Goal: Information Seeking & Learning: Learn about a topic

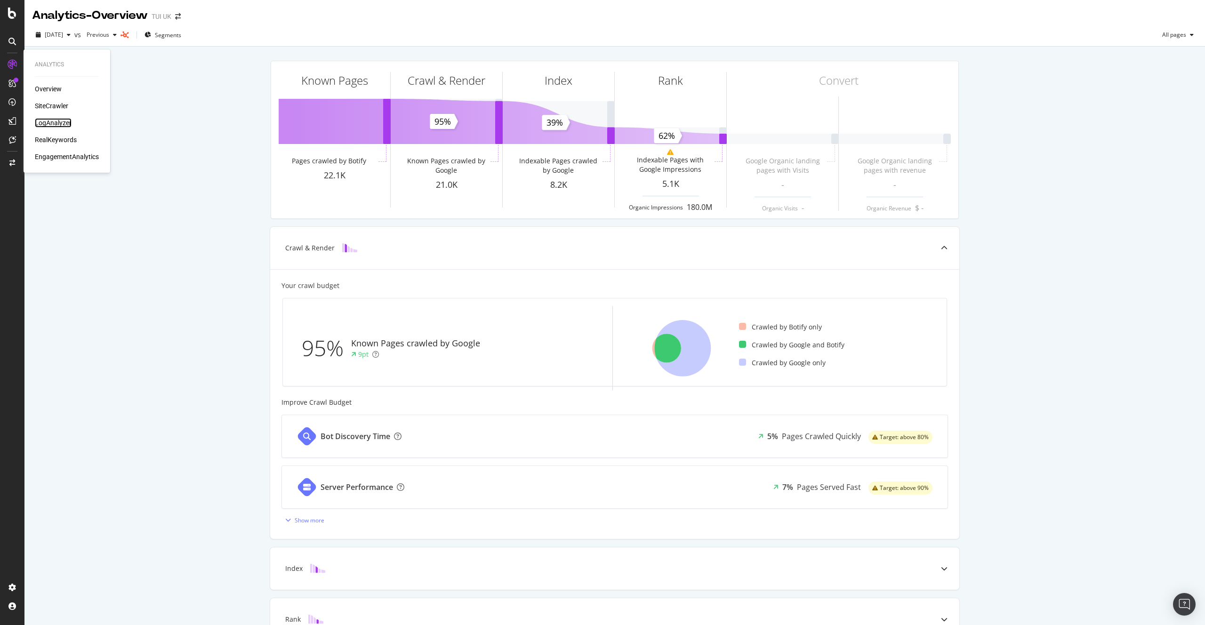
click at [57, 122] on div "LogAnalyzer" at bounding box center [53, 122] width 37 height 9
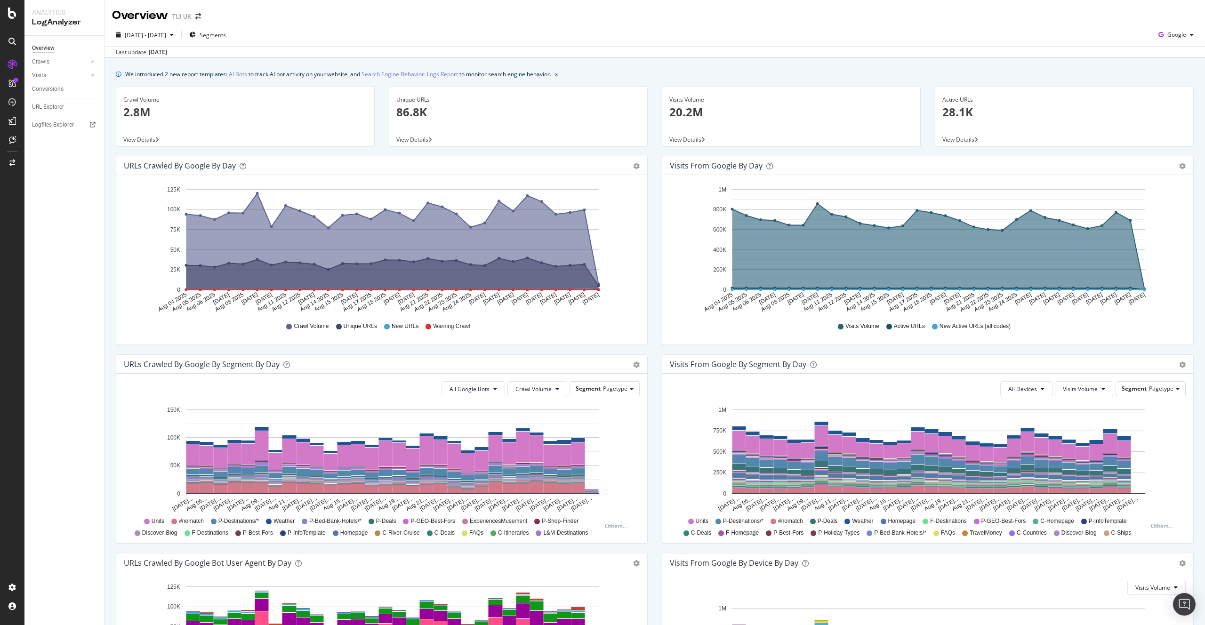
click at [99, 61] on div "Crawls" at bounding box center [68, 62] width 72 height 14
click at [93, 60] on icon at bounding box center [93, 62] width 4 height 6
click at [56, 115] on div "HTTP Codes" at bounding box center [52, 113] width 32 height 10
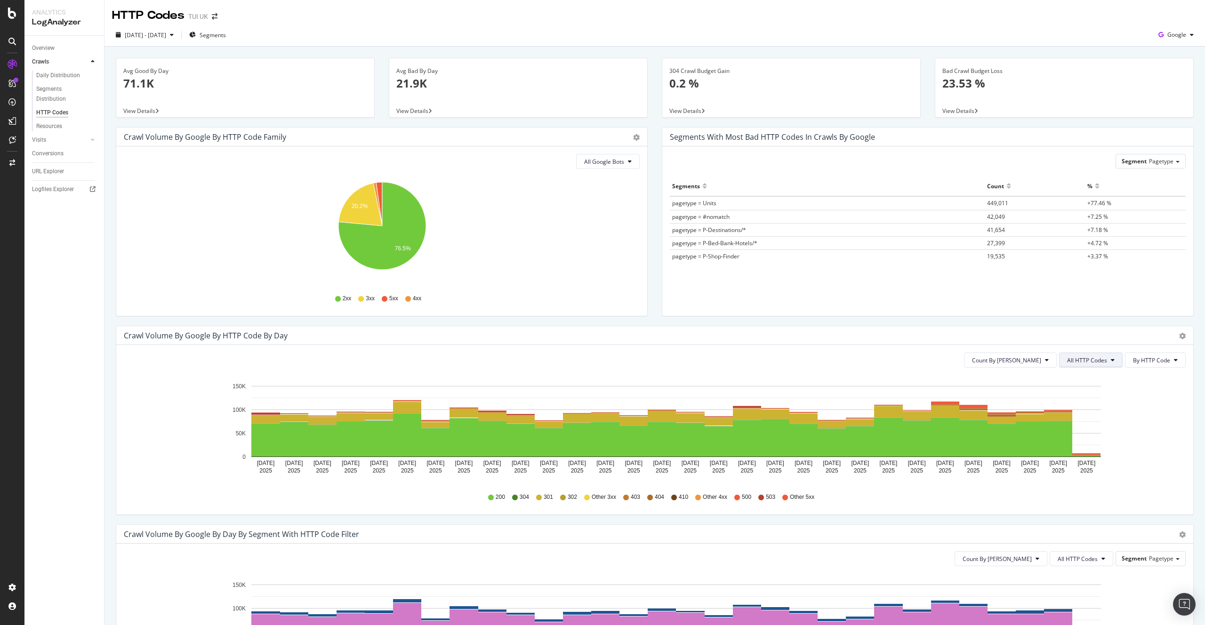
click at [1095, 365] on button "All HTTP Codes" at bounding box center [1091, 360] width 64 height 15
click at [1088, 411] on span "Bad HTTP Codes" at bounding box center [1093, 414] width 48 height 8
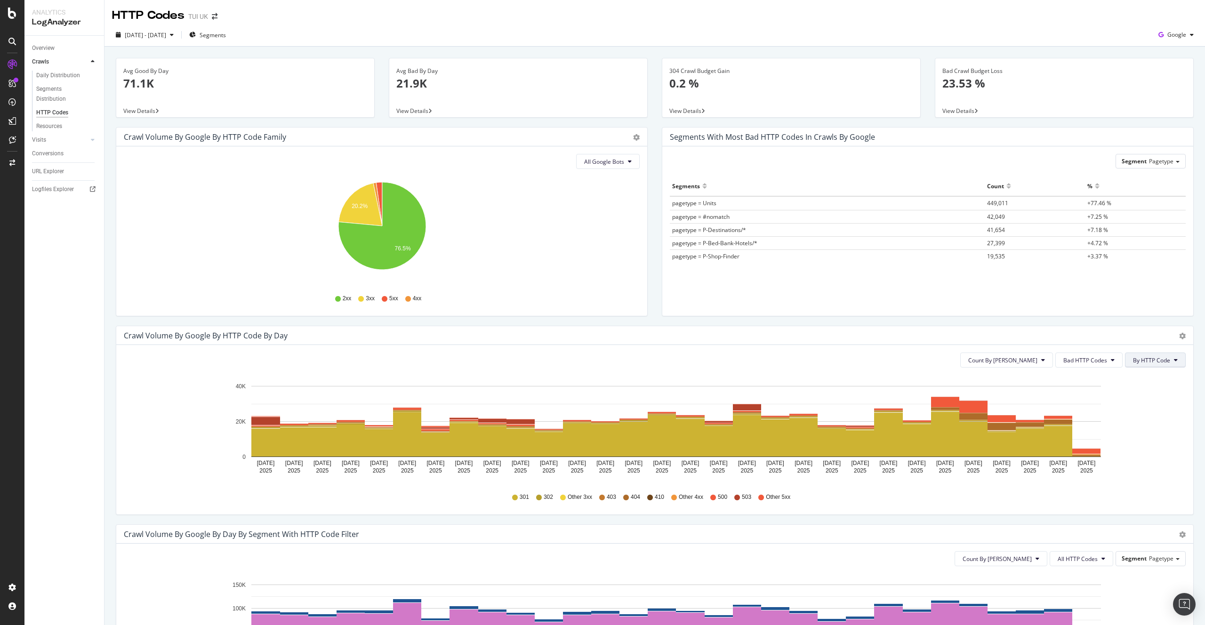
click at [1154, 361] on span "By HTTP Code" at bounding box center [1151, 360] width 37 height 8
click at [1148, 379] on span "By Family" at bounding box center [1152, 379] width 37 height 8
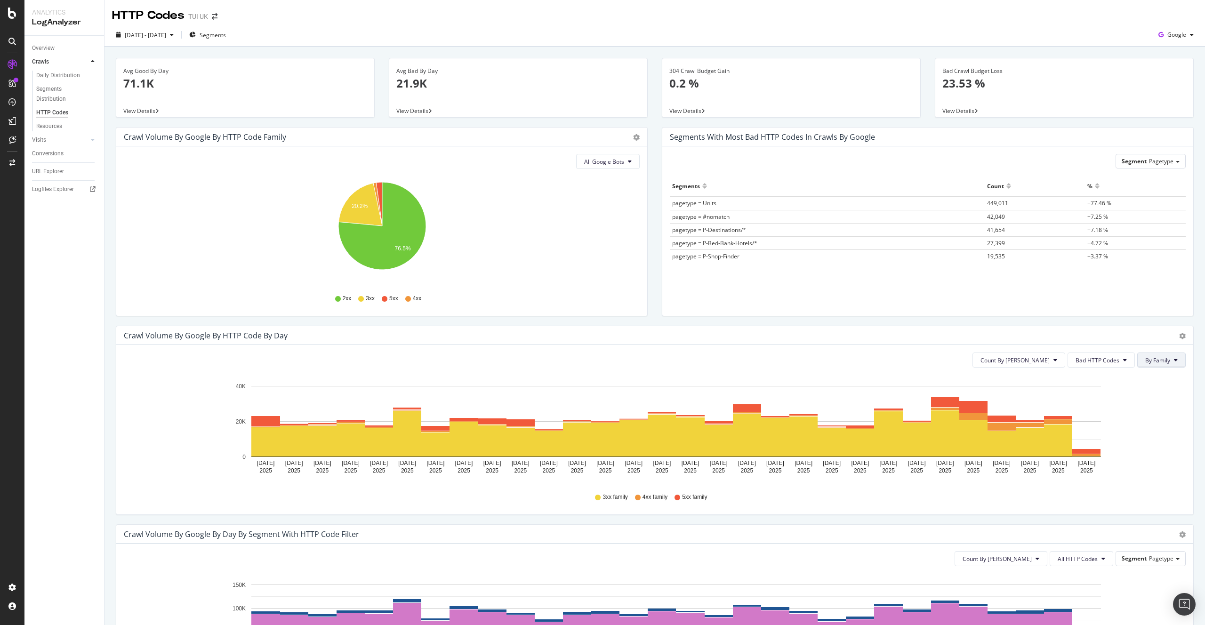
click at [1153, 360] on span "By Family" at bounding box center [1157, 360] width 25 height 8
click at [1150, 397] on span "By HTTP Code" at bounding box center [1164, 396] width 37 height 8
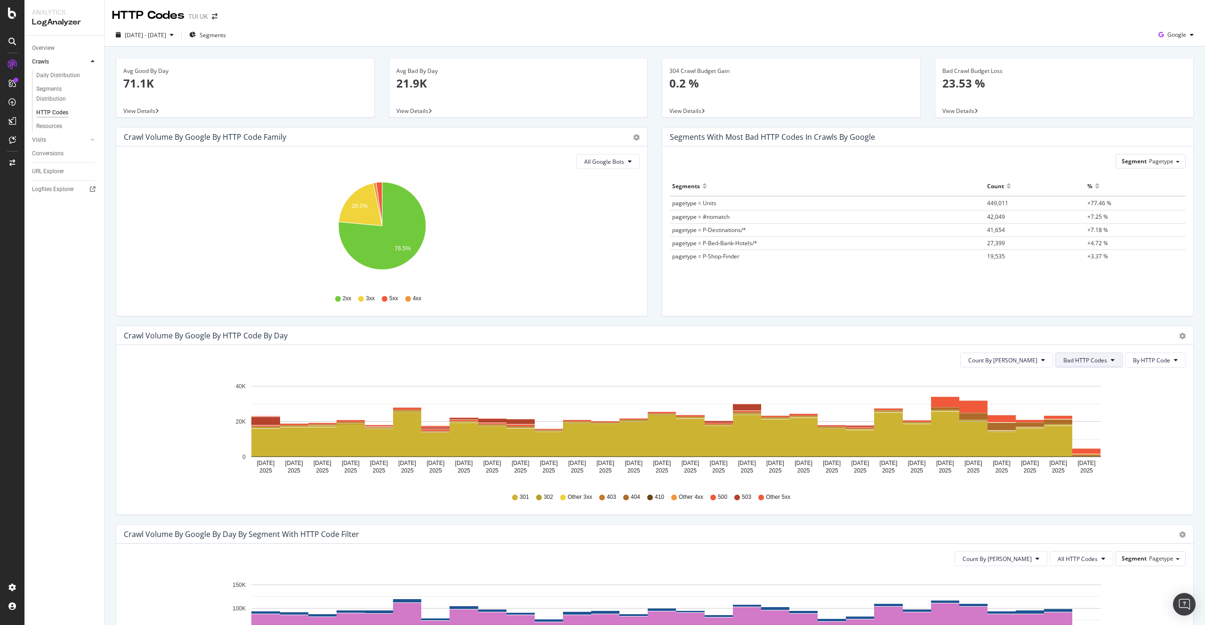
click at [1095, 362] on span "Bad HTTP Codes" at bounding box center [1086, 360] width 44 height 8
click at [1079, 445] on span "4xx family" at bounding box center [1089, 448] width 48 height 8
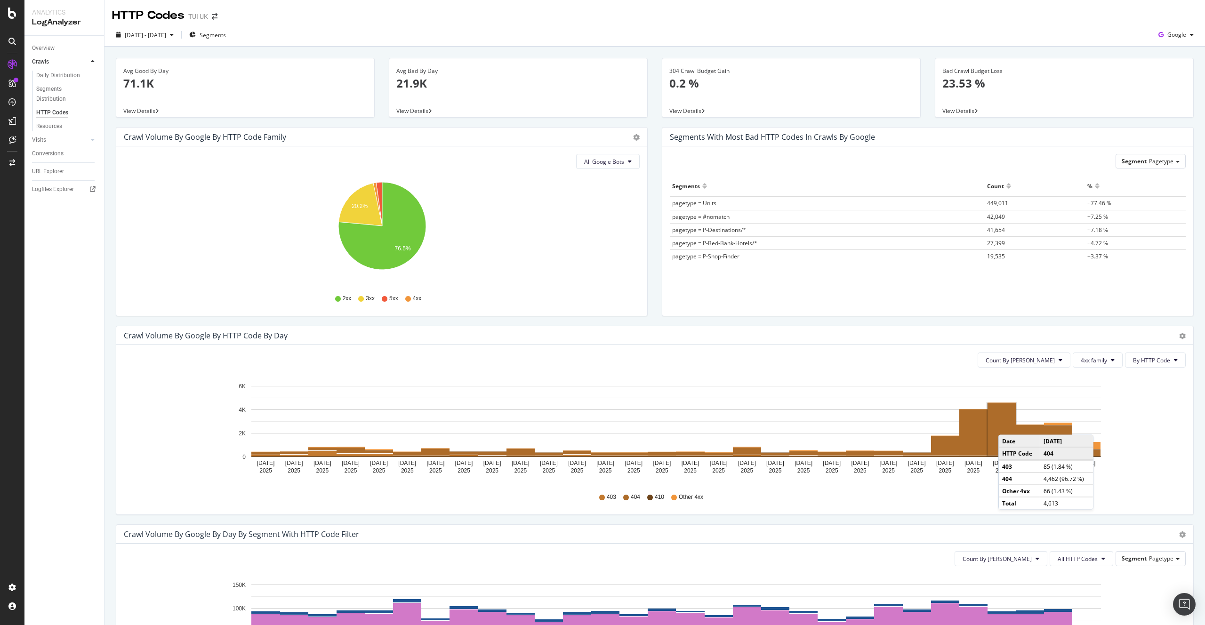
click at [1008, 426] on rect "A chart." at bounding box center [1002, 429] width 28 height 52
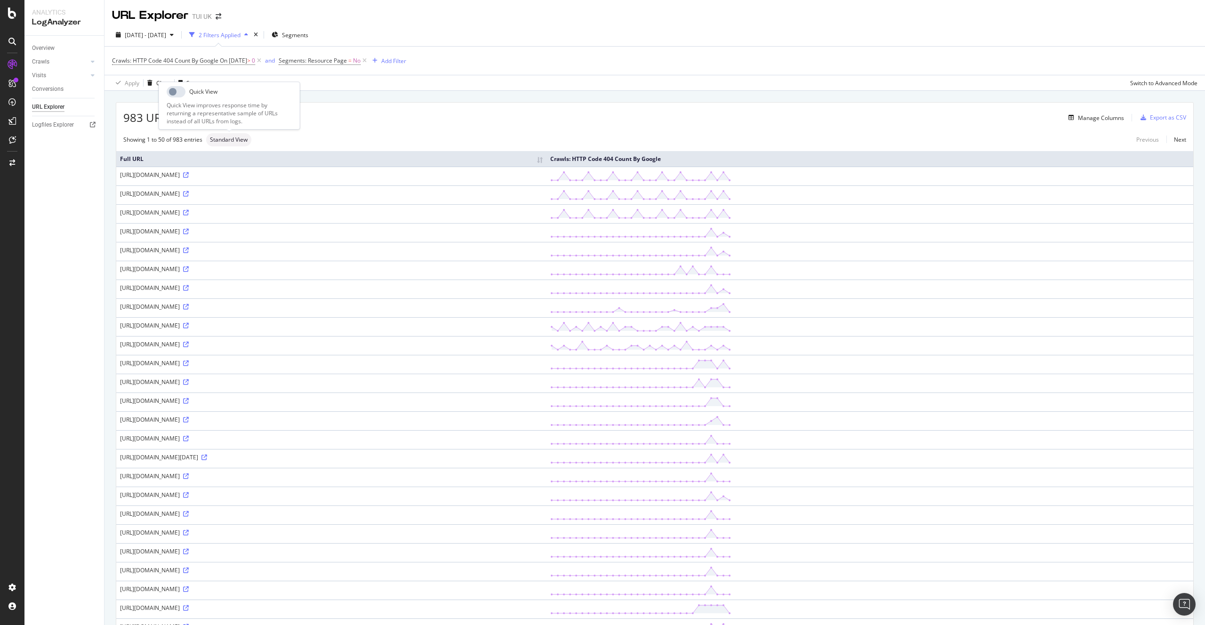
click at [222, 142] on span "Standard View" at bounding box center [229, 140] width 38 height 6
click at [196, 91] on div "Quick View" at bounding box center [229, 91] width 125 height 11
click at [226, 139] on span "Standard View" at bounding box center [229, 140] width 38 height 6
click at [250, 139] on div "Standard View" at bounding box center [228, 139] width 45 height 13
click at [241, 141] on span "Standard View" at bounding box center [229, 140] width 38 height 6
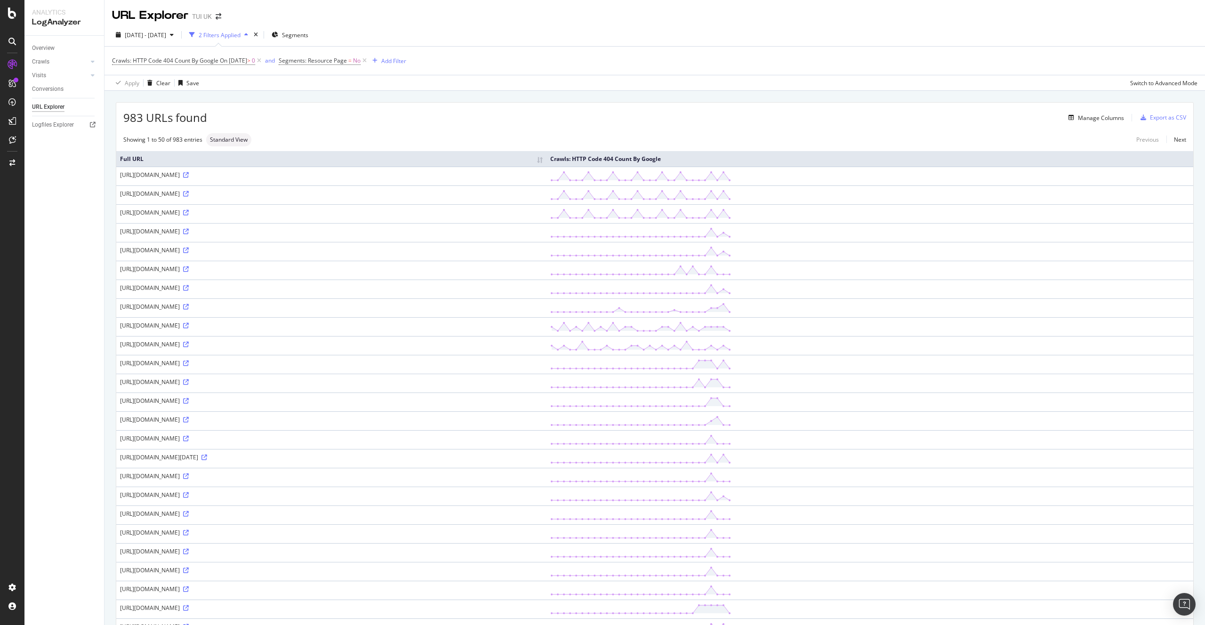
click at [294, 138] on div "Showing 1 to 50 of 983 entries Standard View Previous Next" at bounding box center [654, 139] width 1077 height 13
click at [308, 36] on span "Segments" at bounding box center [295, 35] width 26 height 8
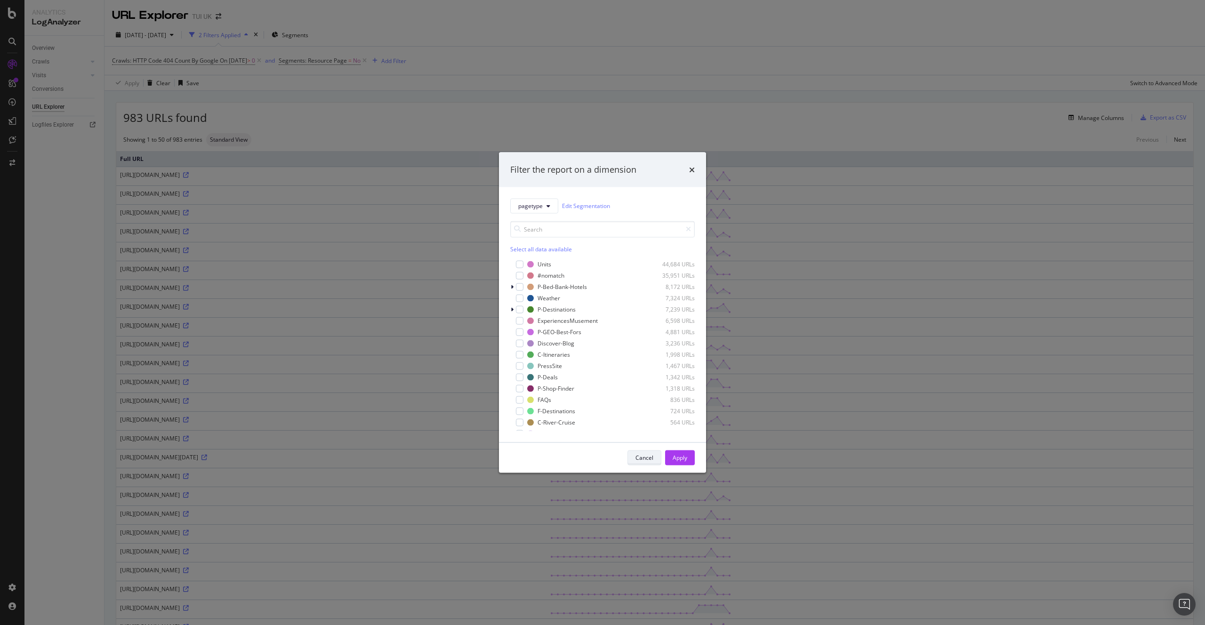
click at [648, 459] on div "Cancel" at bounding box center [645, 458] width 18 height 8
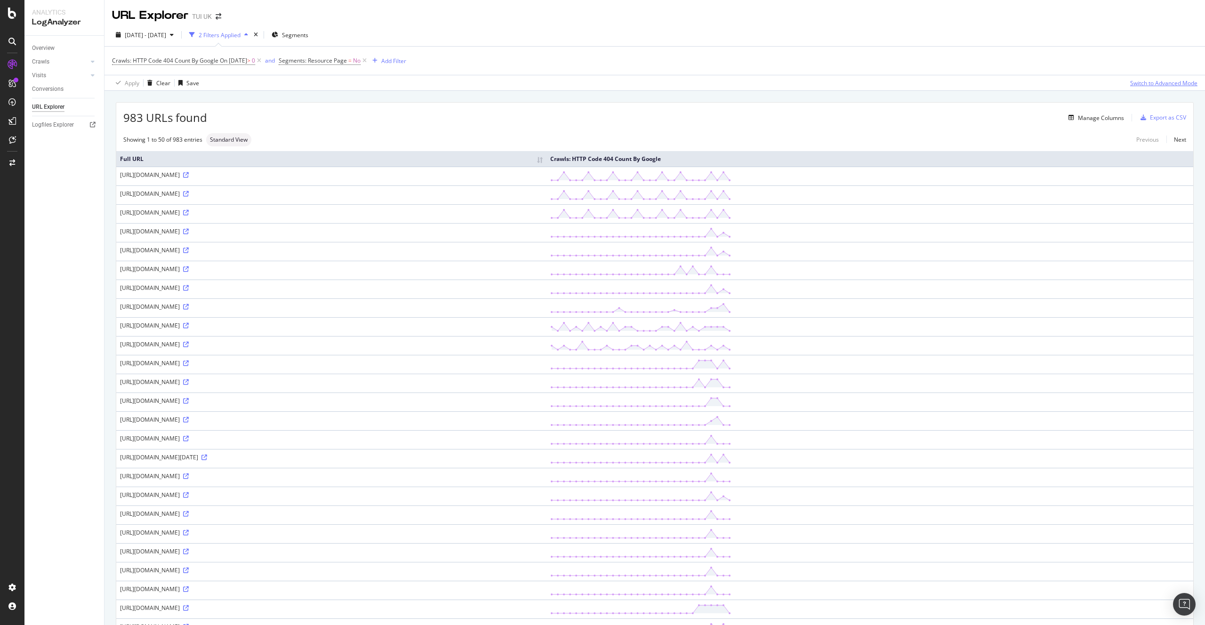
click at [1180, 82] on div "Switch to Advanced Mode" at bounding box center [1163, 83] width 67 height 8
click at [232, 137] on span "Standard View" at bounding box center [229, 140] width 38 height 6
click at [209, 93] on div "Quick View" at bounding box center [229, 91] width 125 height 11
click at [425, 109] on div "983 URLs found Manage Columns Export as CSV" at bounding box center [654, 114] width 1077 height 23
click at [90, 75] on div at bounding box center [92, 75] width 9 height 9
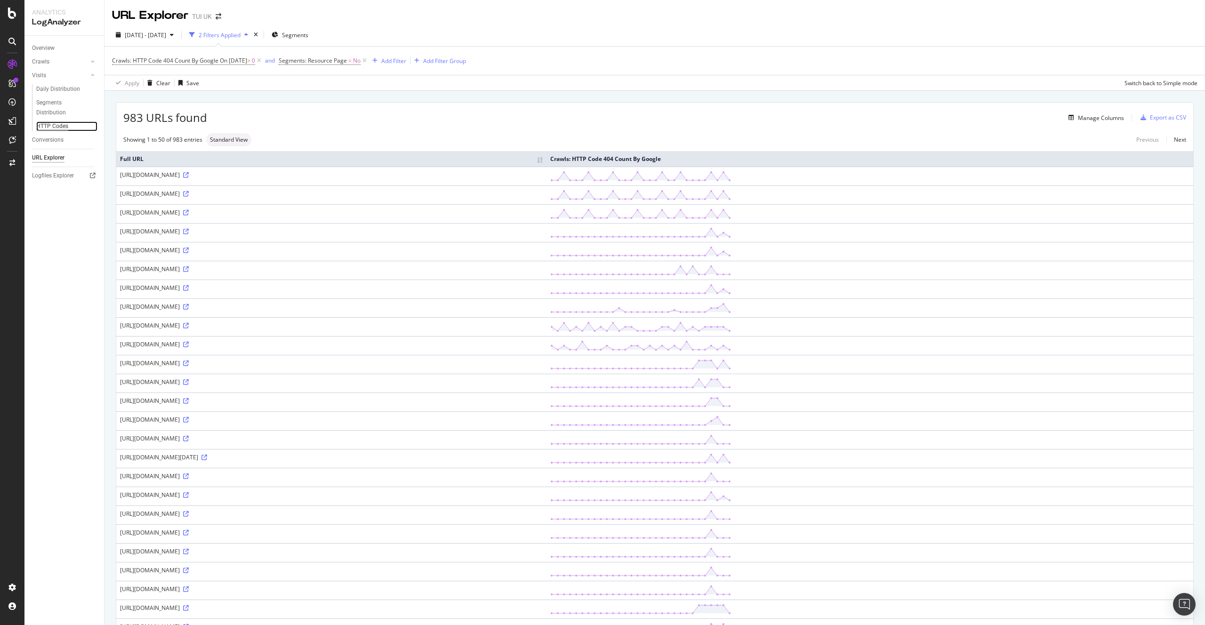
click at [62, 128] on div "HTTP Codes" at bounding box center [52, 126] width 32 height 10
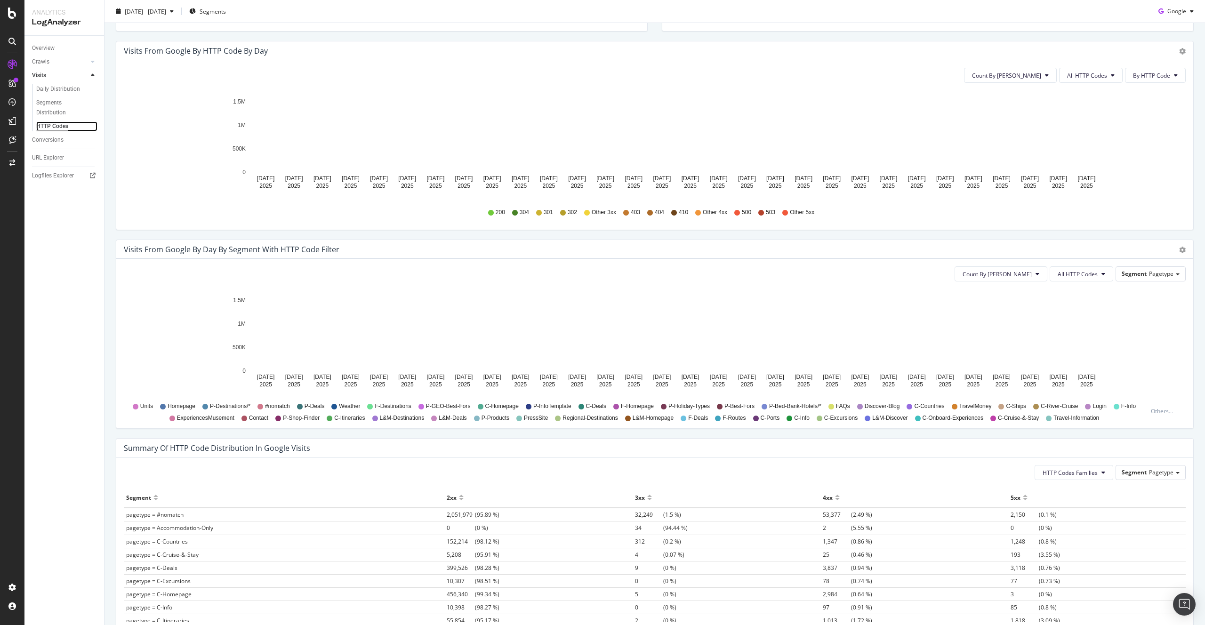
scroll to position [293, 0]
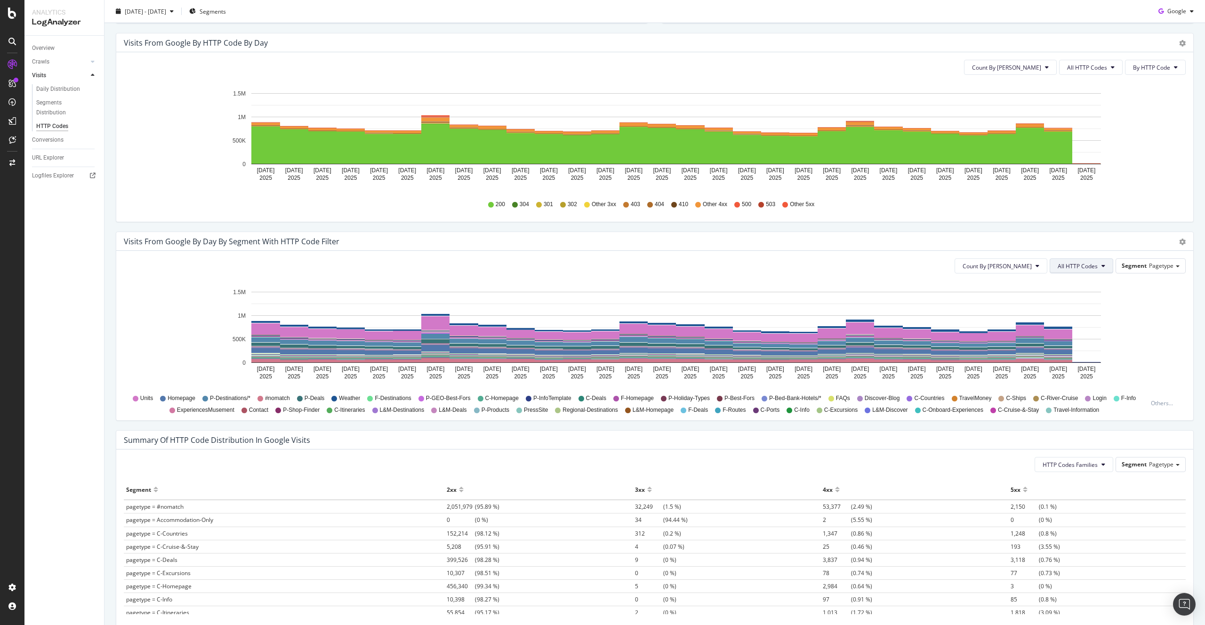
click at [1088, 266] on span "All HTTP Codes" at bounding box center [1078, 266] width 40 height 8
click at [1075, 365] on span "404" at bounding box center [1083, 367] width 48 height 8
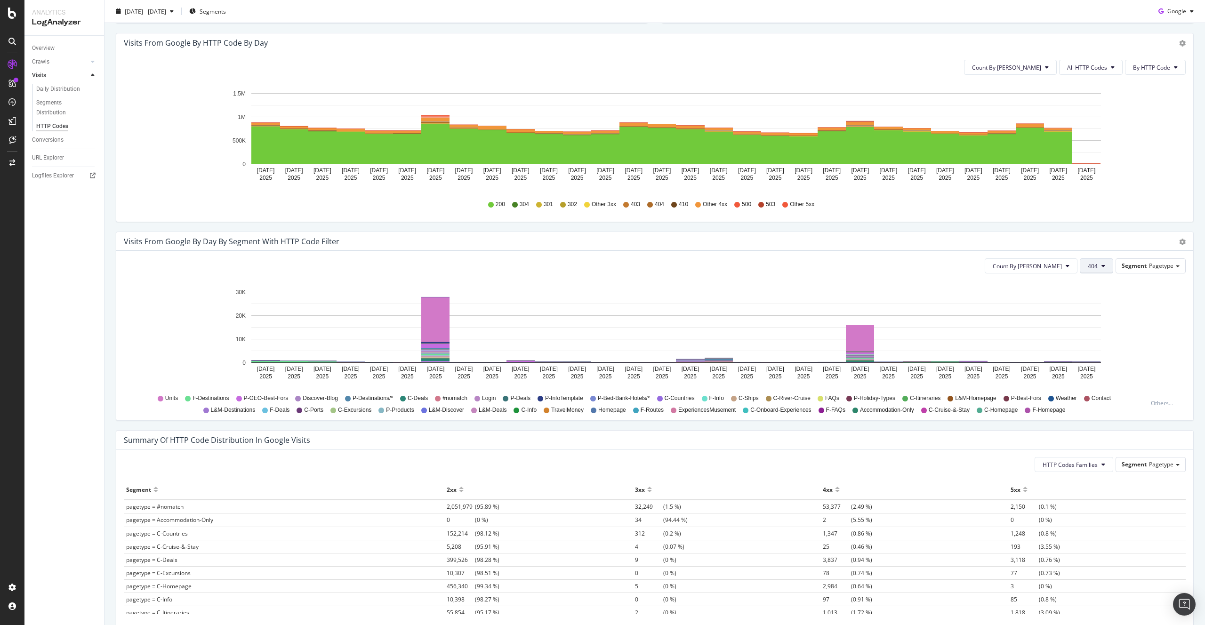
click at [1103, 265] on icon at bounding box center [1104, 266] width 4 height 6
click at [1108, 342] on span "4xx family" at bounding box center [1113, 343] width 48 height 8
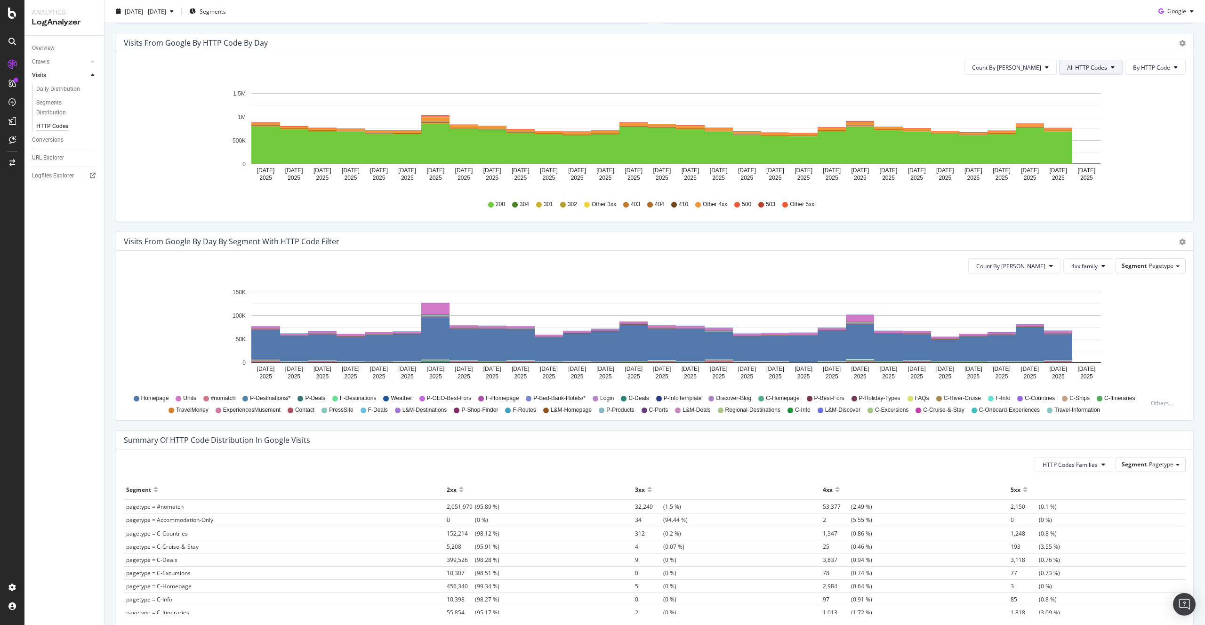
click at [1094, 64] on span "All HTTP Codes" at bounding box center [1087, 68] width 40 height 8
click at [1094, 153] on span "4xx family" at bounding box center [1093, 156] width 48 height 8
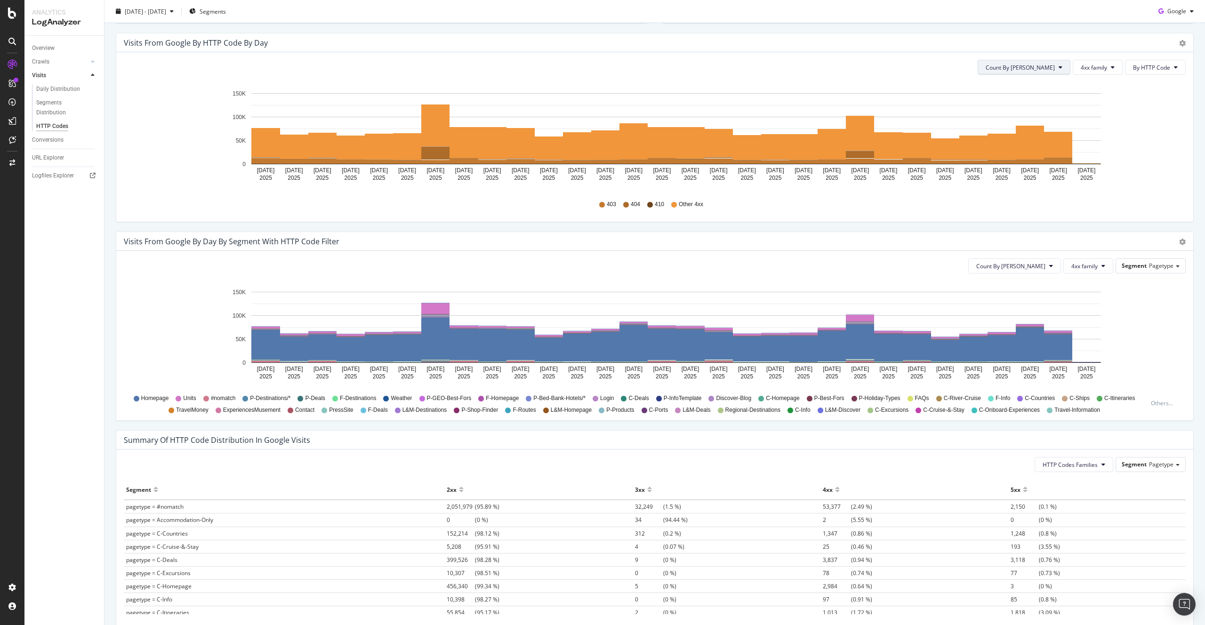
click at [1056, 66] on button "Count By [PERSON_NAME]" at bounding box center [1024, 67] width 93 height 15
click at [1061, 67] on icon at bounding box center [1061, 67] width 4 height 6
click at [1149, 67] on span "By HTTP Code" at bounding box center [1151, 68] width 37 height 8
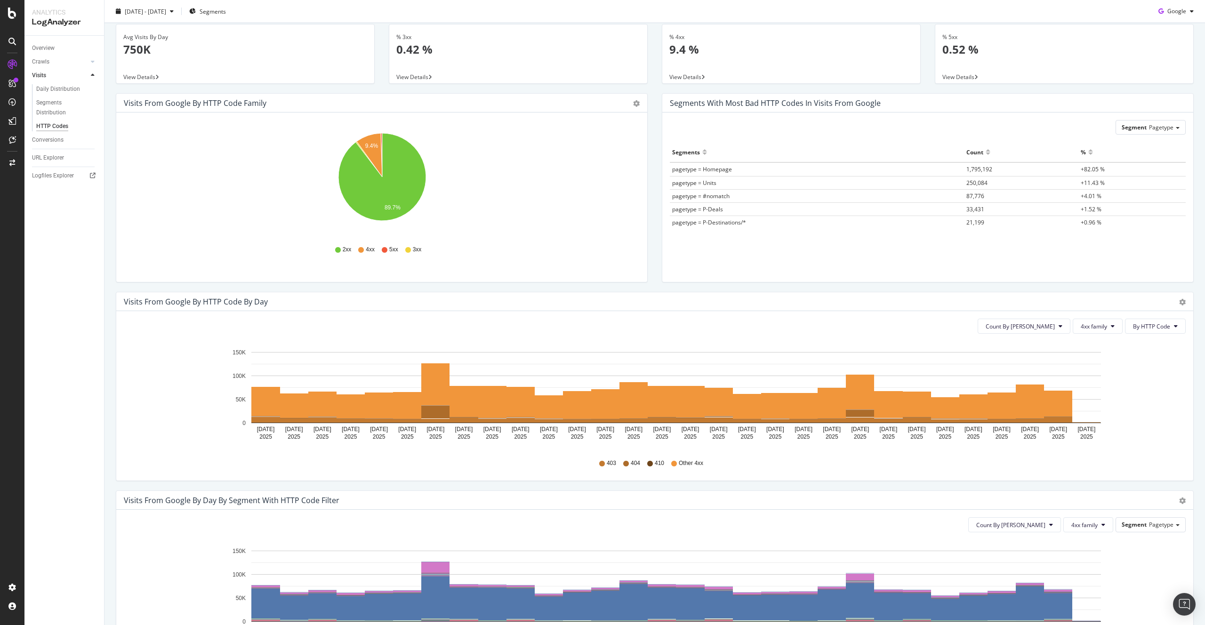
scroll to position [0, 0]
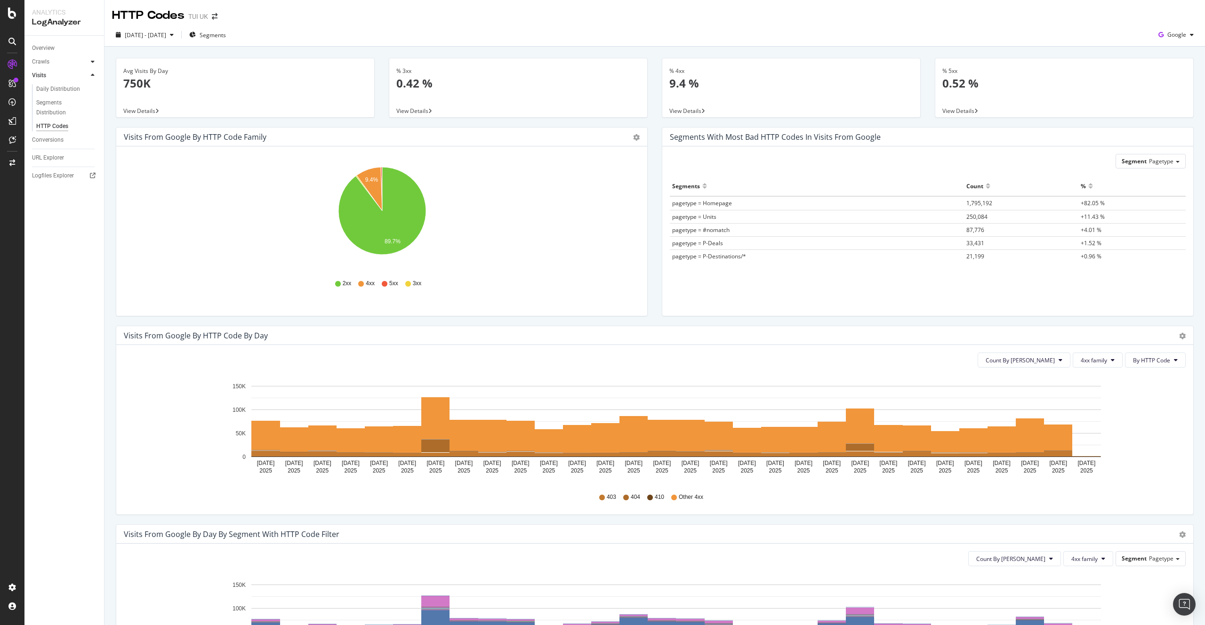
click at [93, 61] on icon at bounding box center [93, 62] width 4 height 6
click at [60, 112] on div "HTTP Codes" at bounding box center [52, 113] width 32 height 10
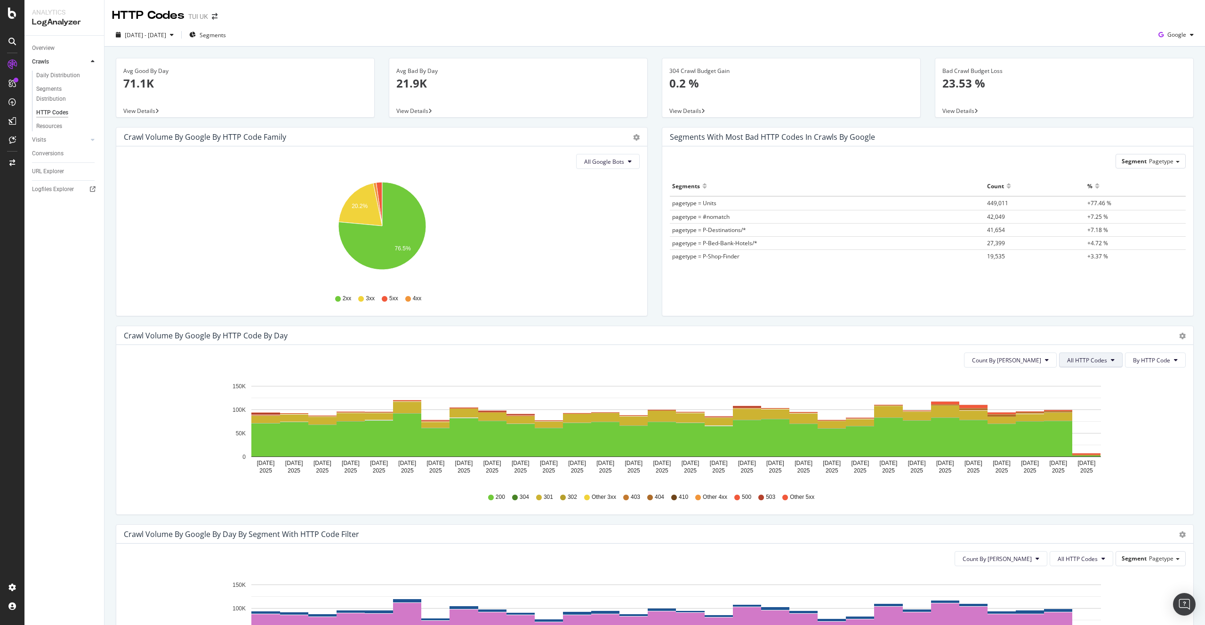
click at [1110, 356] on button "All HTTP Codes" at bounding box center [1091, 360] width 64 height 15
click at [1083, 447] on span "4xx family" at bounding box center [1093, 448] width 48 height 8
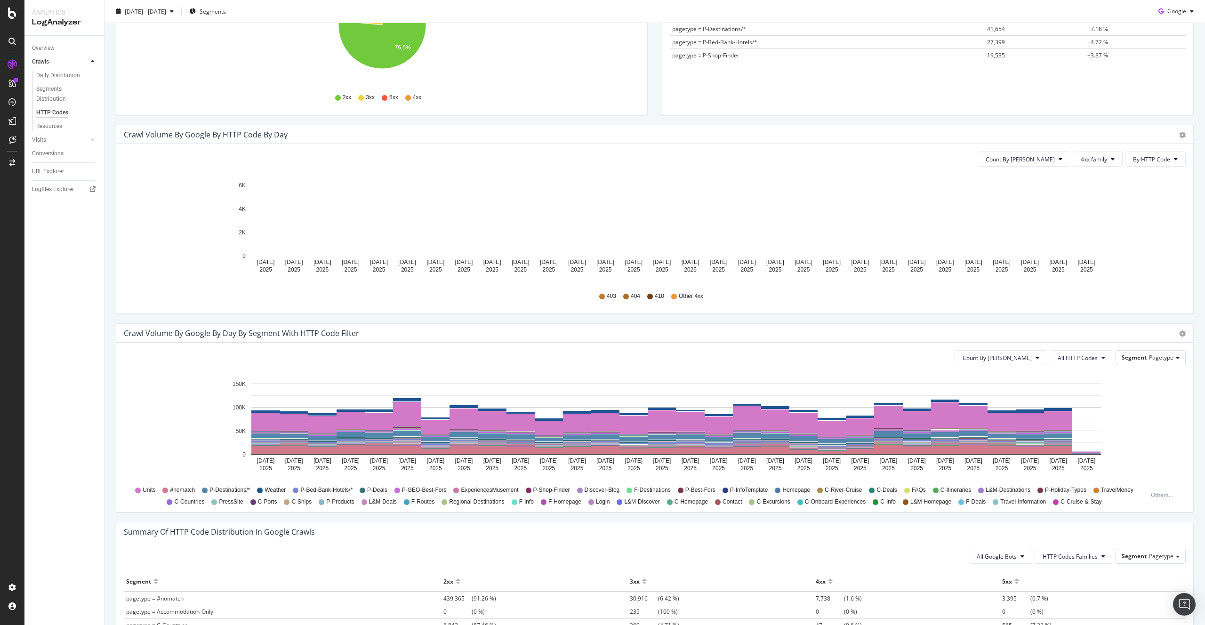
scroll to position [203, 0]
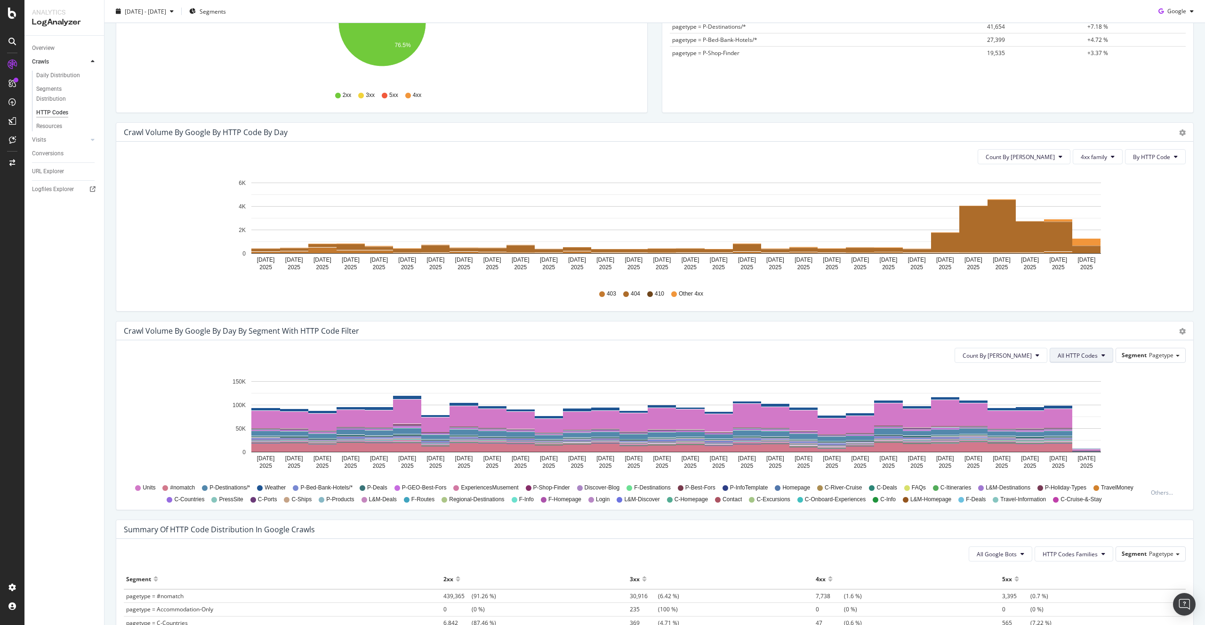
click at [1097, 355] on span "All HTTP Codes" at bounding box center [1078, 356] width 40 height 8
click at [1076, 428] on span "404" at bounding box center [1083, 429] width 48 height 8
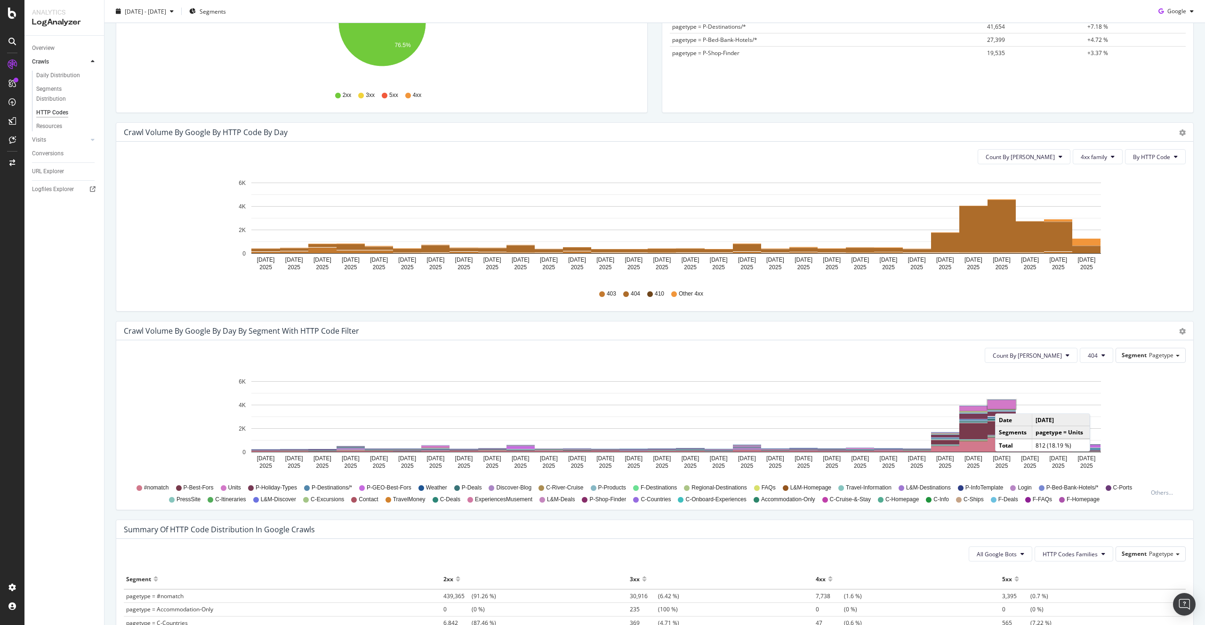
click at [1005, 404] on rect "A chart." at bounding box center [1002, 404] width 28 height 9
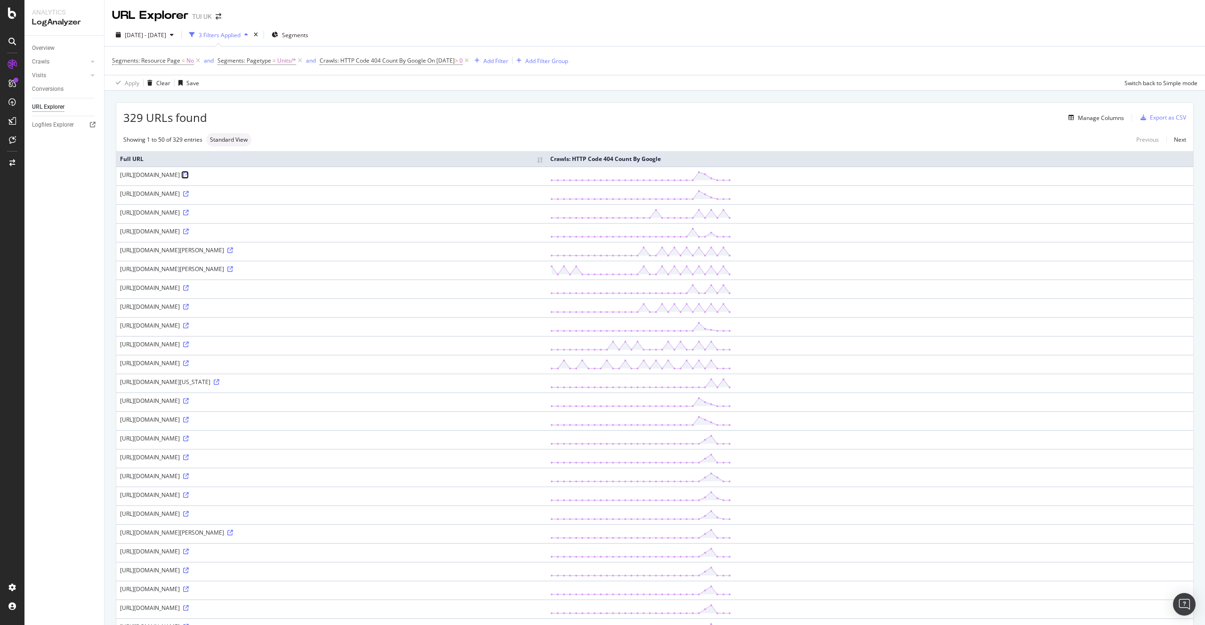
click at [189, 175] on icon at bounding box center [186, 175] width 6 height 6
click at [189, 213] on icon at bounding box center [186, 213] width 6 height 6
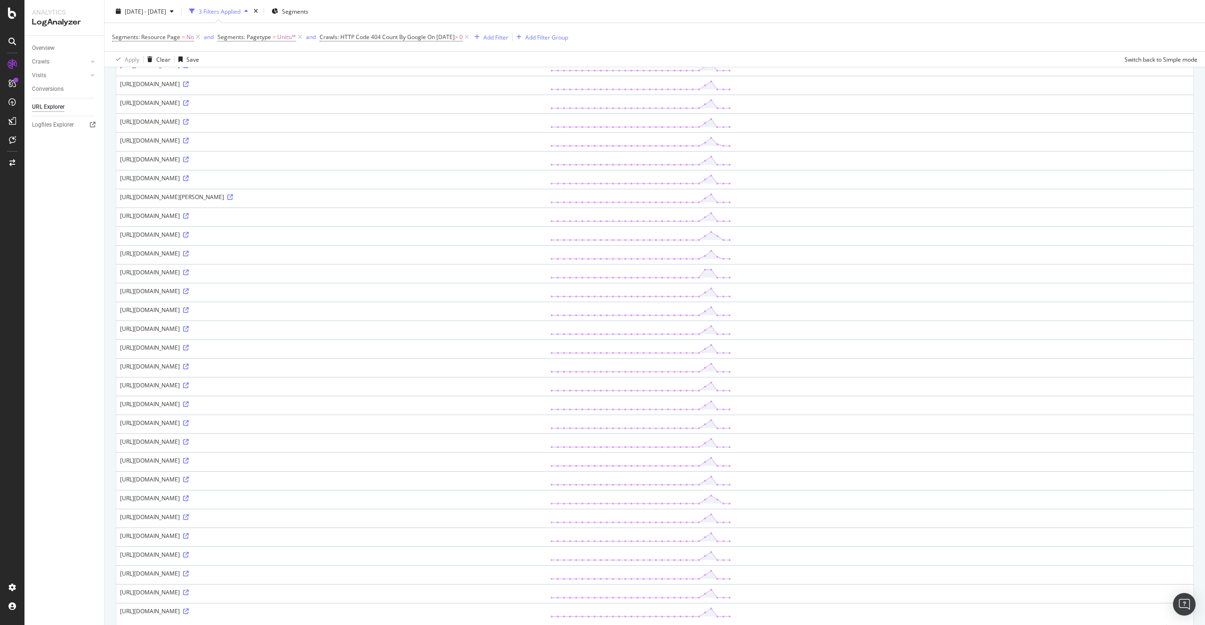
scroll to position [527, 0]
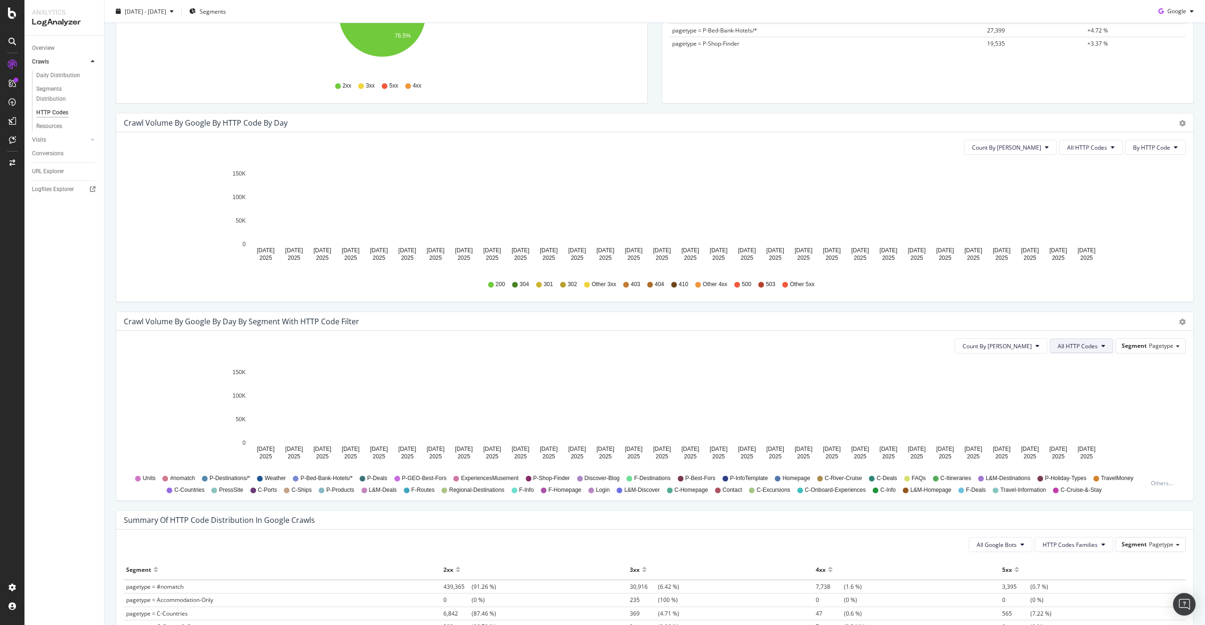
scroll to position [234, 0]
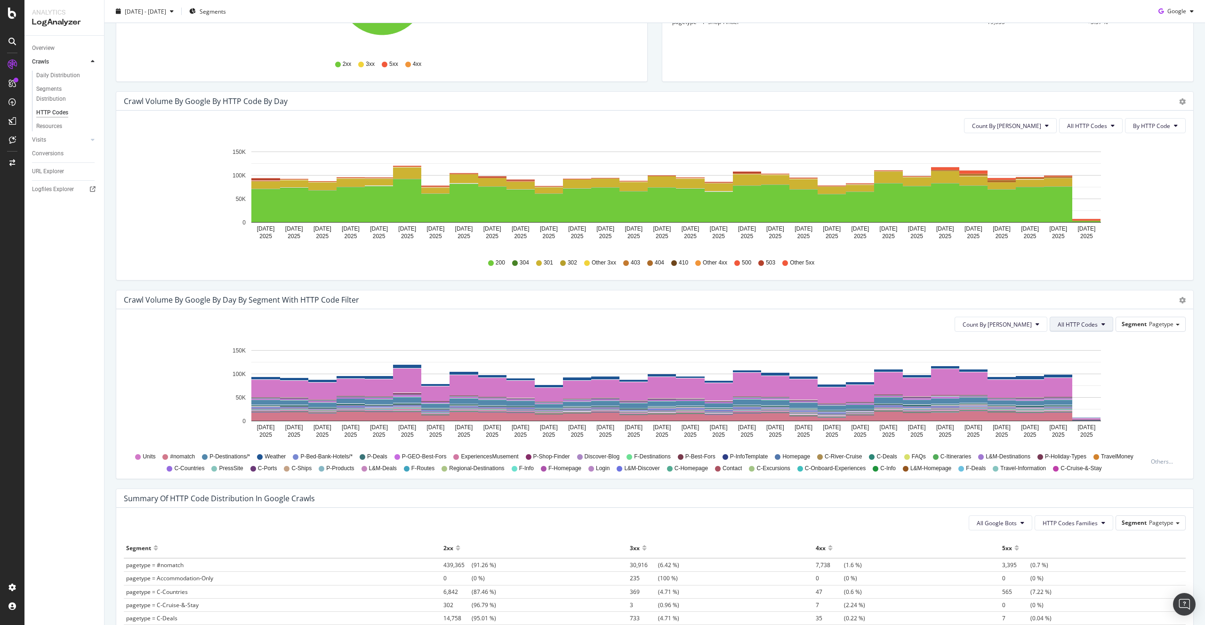
click at [1072, 324] on span "All HTTP Codes" at bounding box center [1078, 325] width 40 height 8
click at [1081, 352] on div "4xx family" at bounding box center [1083, 346] width 63 height 14
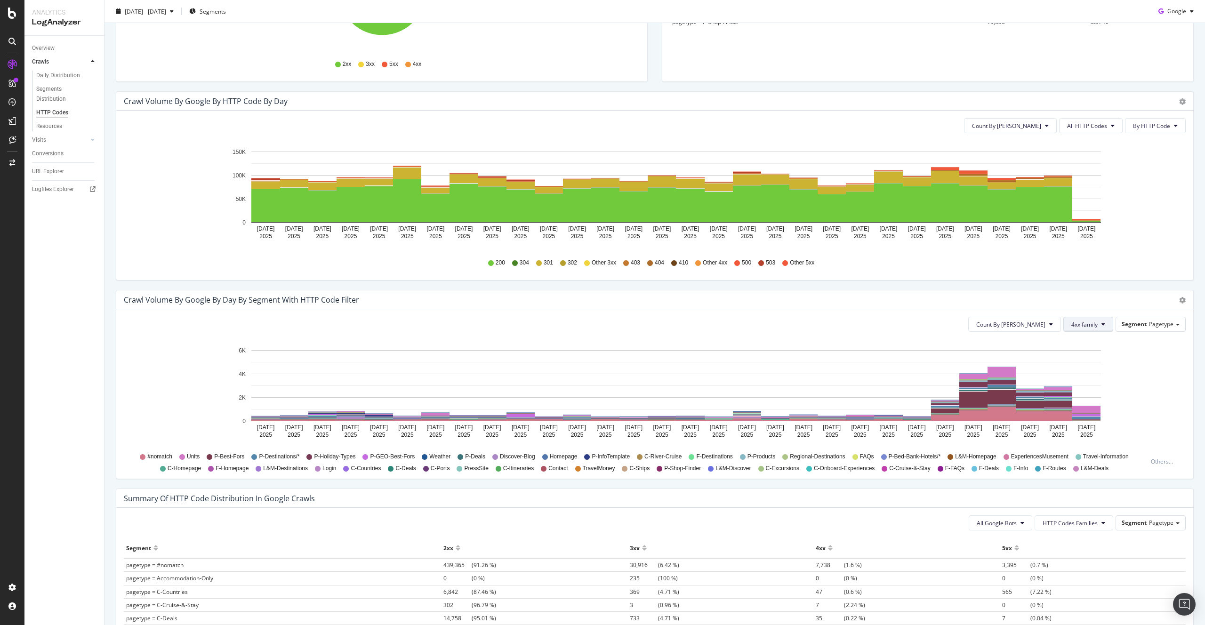
click at [1088, 325] on span "4xx family" at bounding box center [1085, 325] width 26 height 8
click at [1087, 447] on span "404" at bounding box center [1096, 451] width 48 height 8
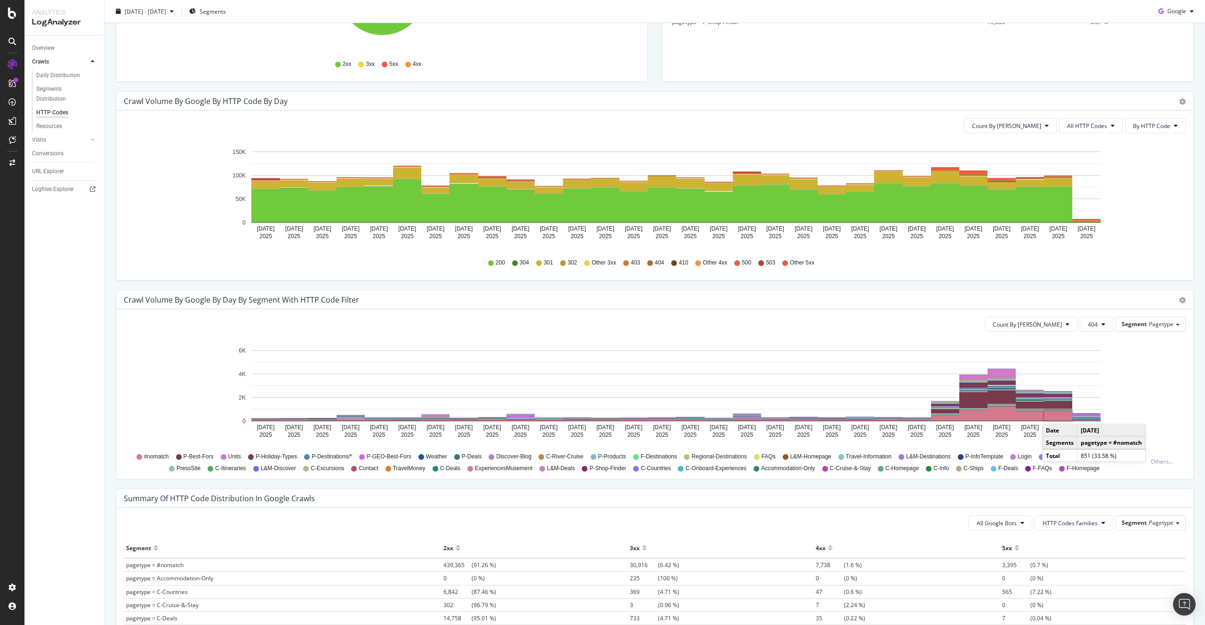
click at [1052, 415] on rect "A chart." at bounding box center [1058, 415] width 28 height 9
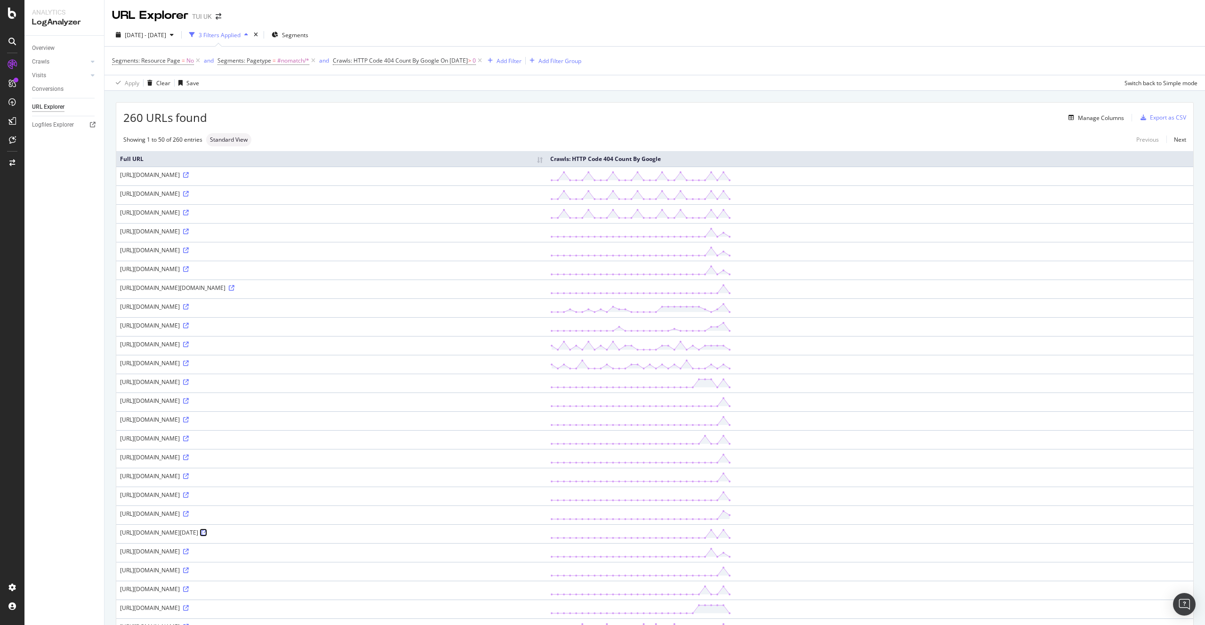
click at [207, 530] on icon at bounding box center [205, 533] width 6 height 6
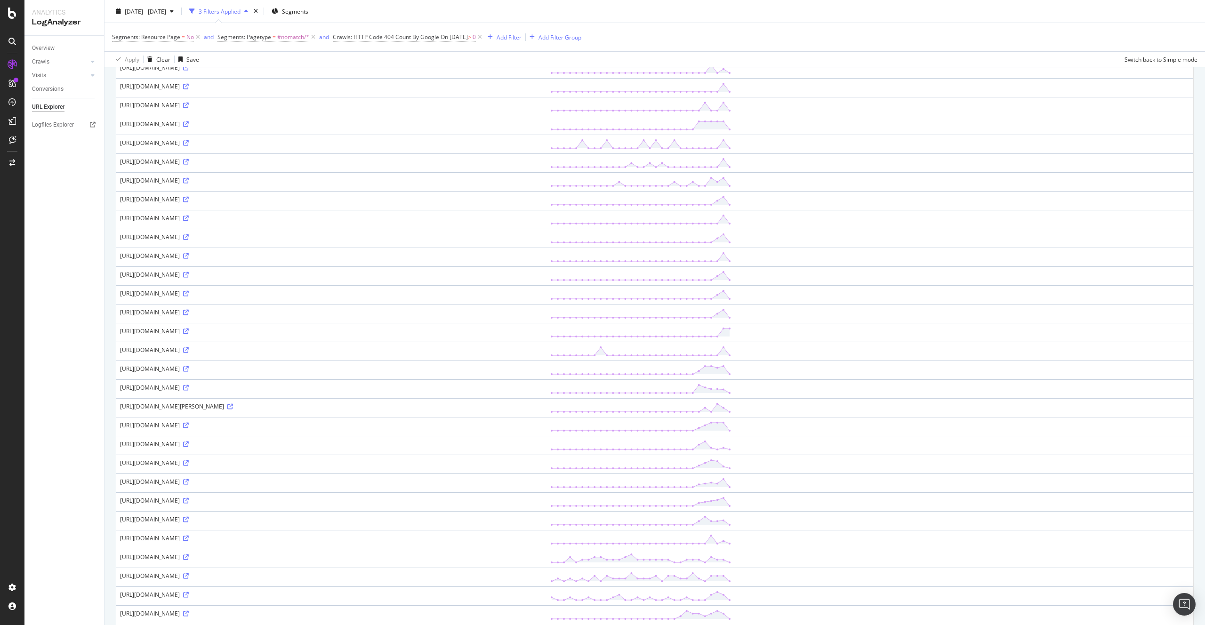
scroll to position [527, 0]
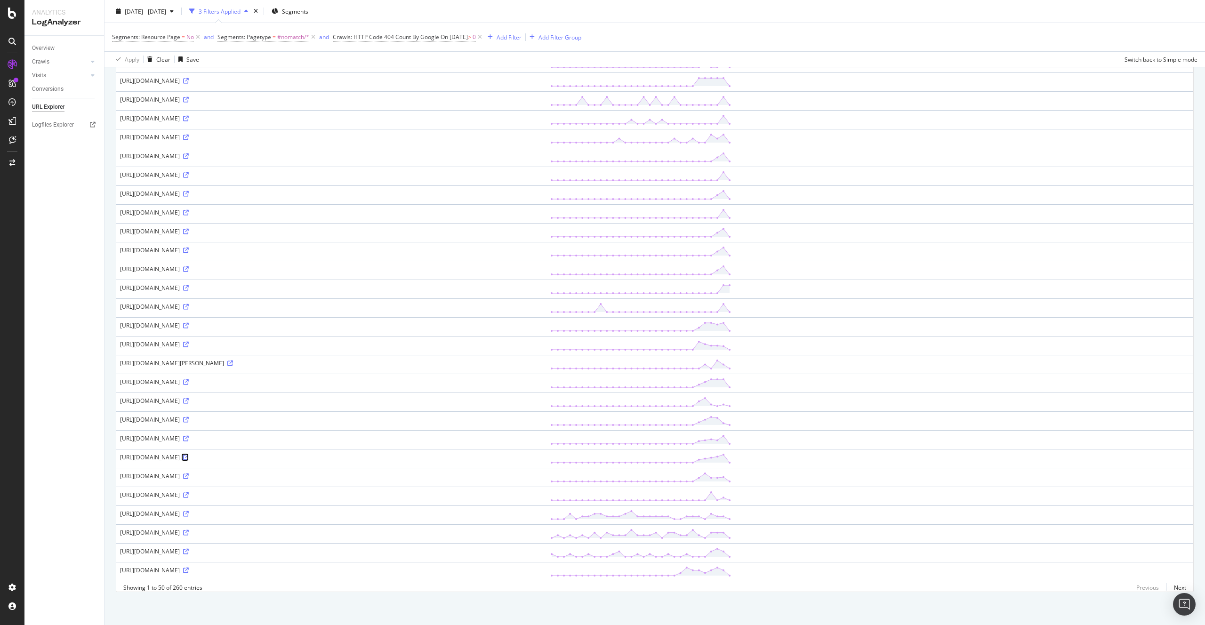
click at [189, 455] on icon at bounding box center [186, 458] width 6 height 6
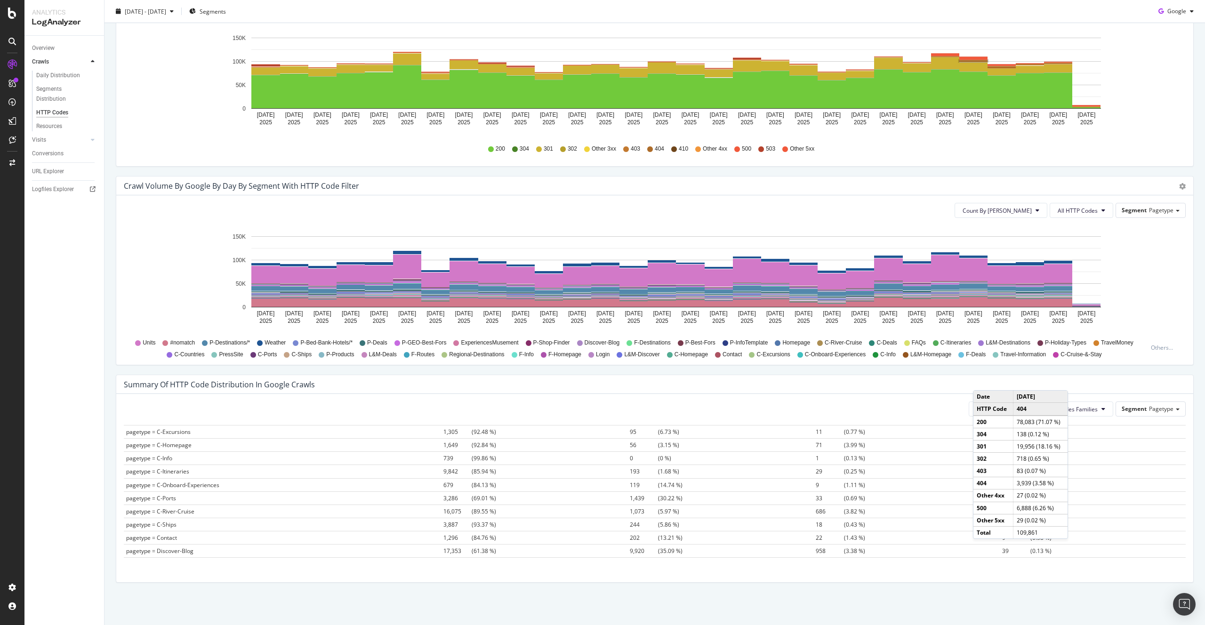
scroll to position [123, 0]
click at [1067, 210] on span "All HTTP Codes" at bounding box center [1078, 211] width 40 height 8
click at [1024, 209] on span "Count By [PERSON_NAME]" at bounding box center [997, 211] width 69 height 8
click at [1072, 207] on span "All HTTP Codes" at bounding box center [1078, 211] width 40 height 8
click at [1163, 207] on span "Pagetype" at bounding box center [1161, 210] width 24 height 8
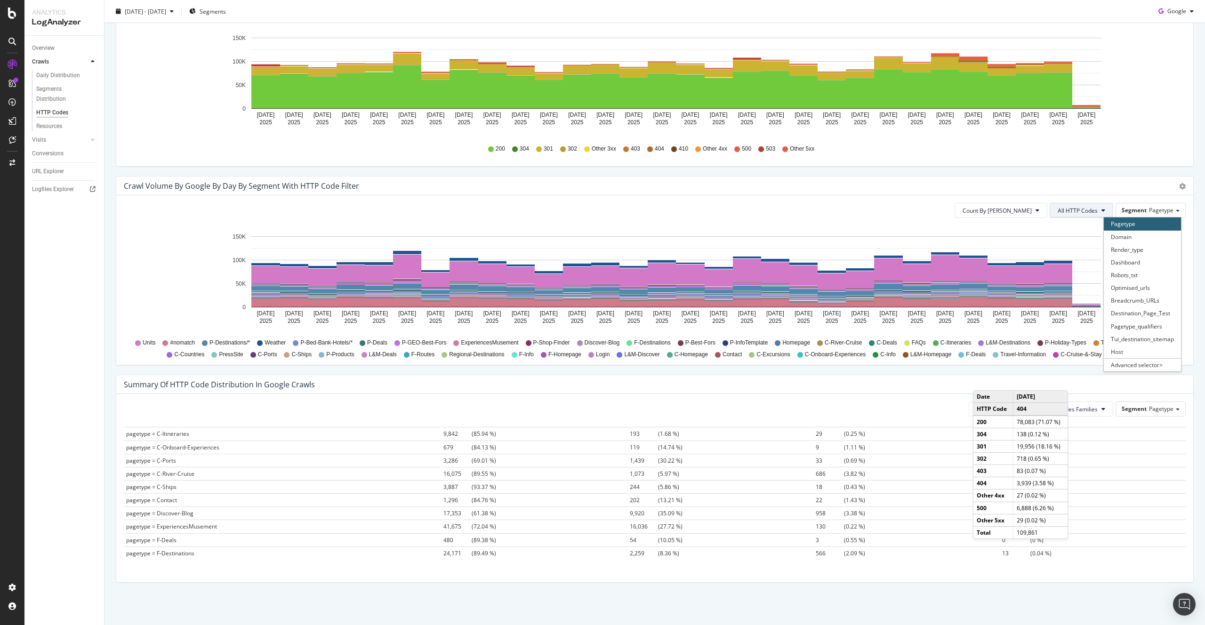
click at [1095, 213] on span "All HTTP Codes" at bounding box center [1078, 211] width 40 height 8
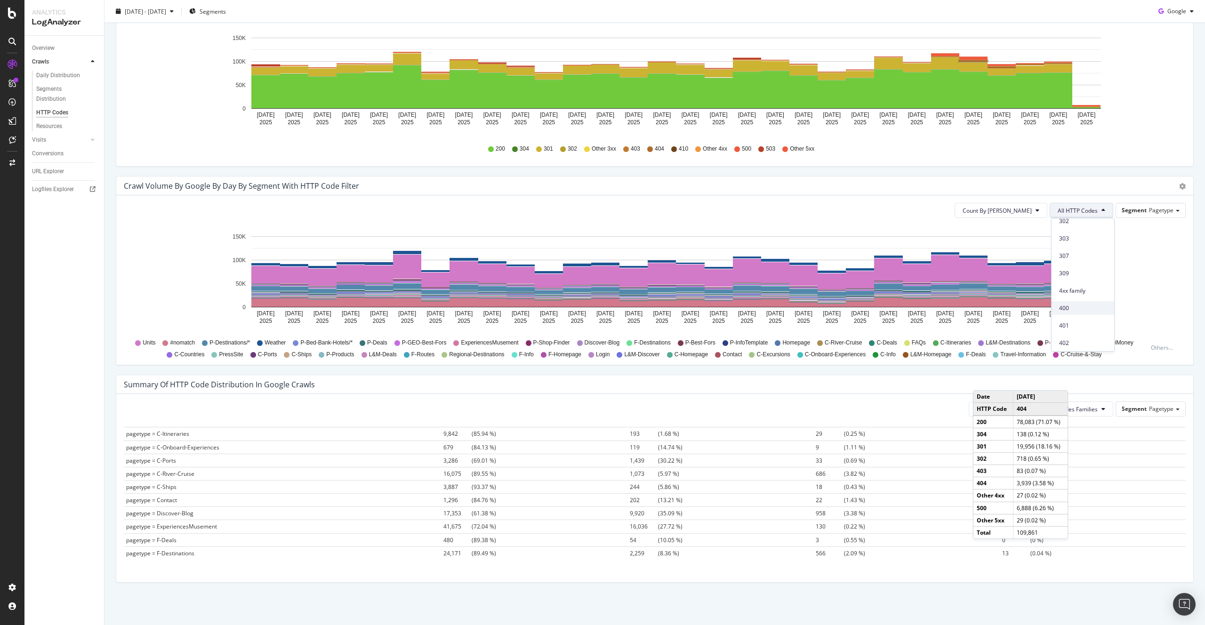
scroll to position [133, 0]
click at [1083, 289] on span "4xx family" at bounding box center [1083, 288] width 48 height 8
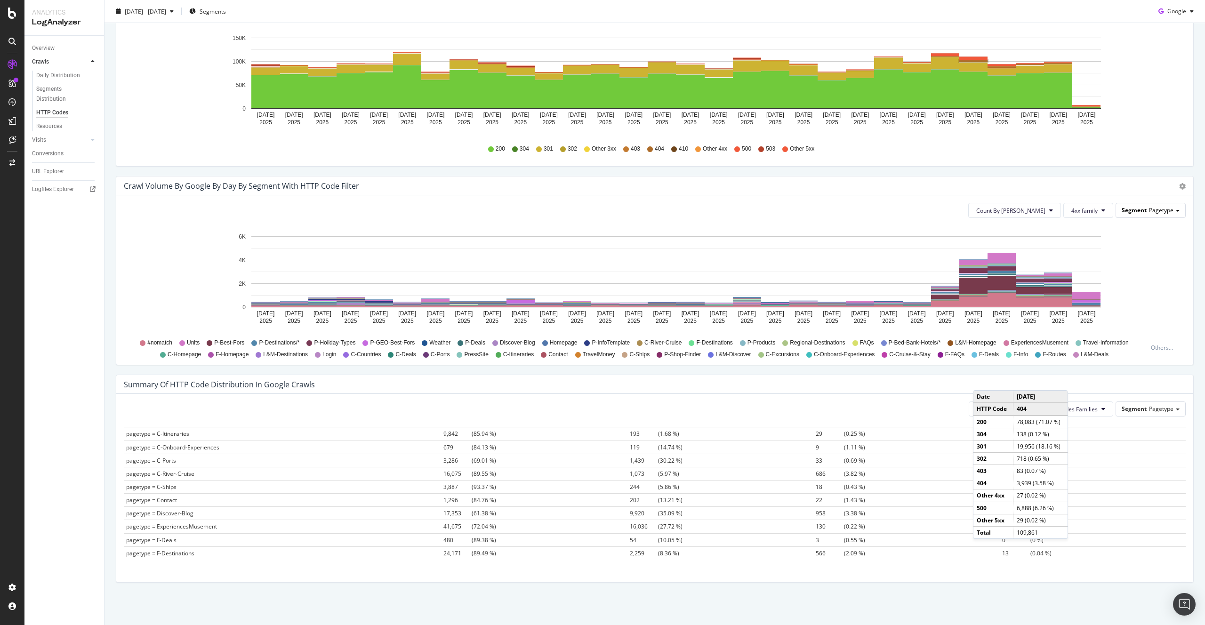
click at [1151, 210] on span "Pagetype" at bounding box center [1161, 210] width 24 height 8
click at [1048, 235] on icon "[DATE] [DATE] [DATE] [DATE] [DATE] [DATE] [DATE] [DATE] [DATE] [DATE] [DATE] [D…" at bounding box center [655, 280] width 1062 height 109
click at [314, 343] on span "P-Holiday-Types" at bounding box center [334, 343] width 41 height 8
drag, startPoint x: 308, startPoint y: 345, endPoint x: 322, endPoint y: 344, distance: 13.7
click at [308, 345] on icon at bounding box center [309, 343] width 6 height 6
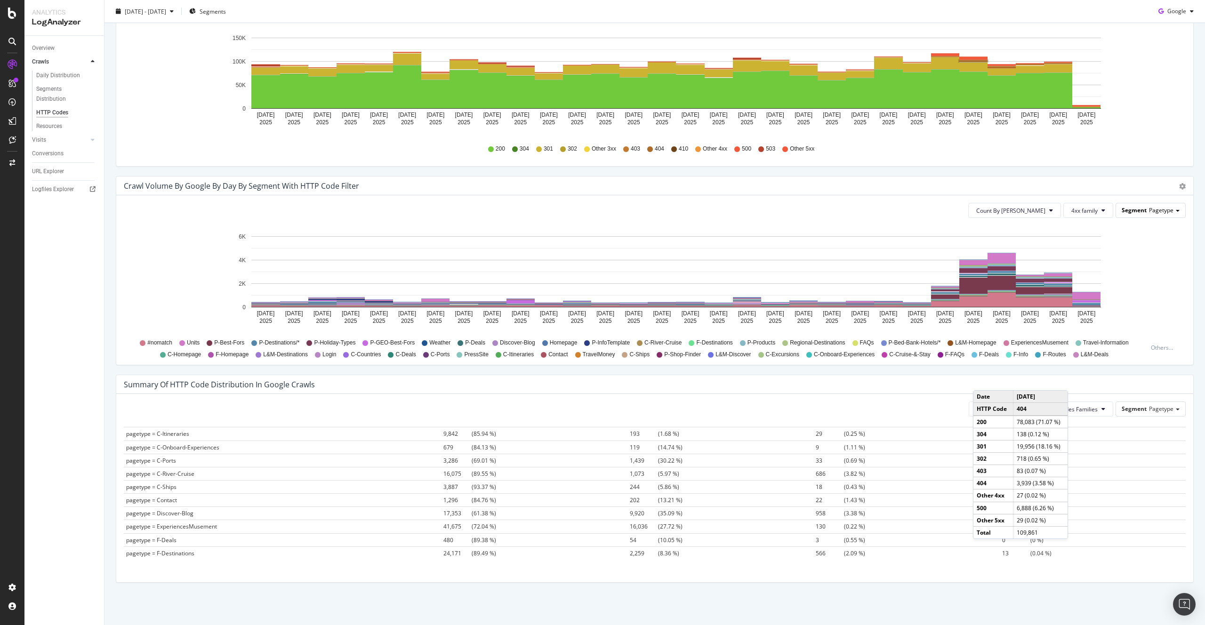
click at [1169, 212] on span "Pagetype" at bounding box center [1161, 210] width 24 height 8
click at [1121, 368] on div "Advanced selector >" at bounding box center [1142, 364] width 77 height 13
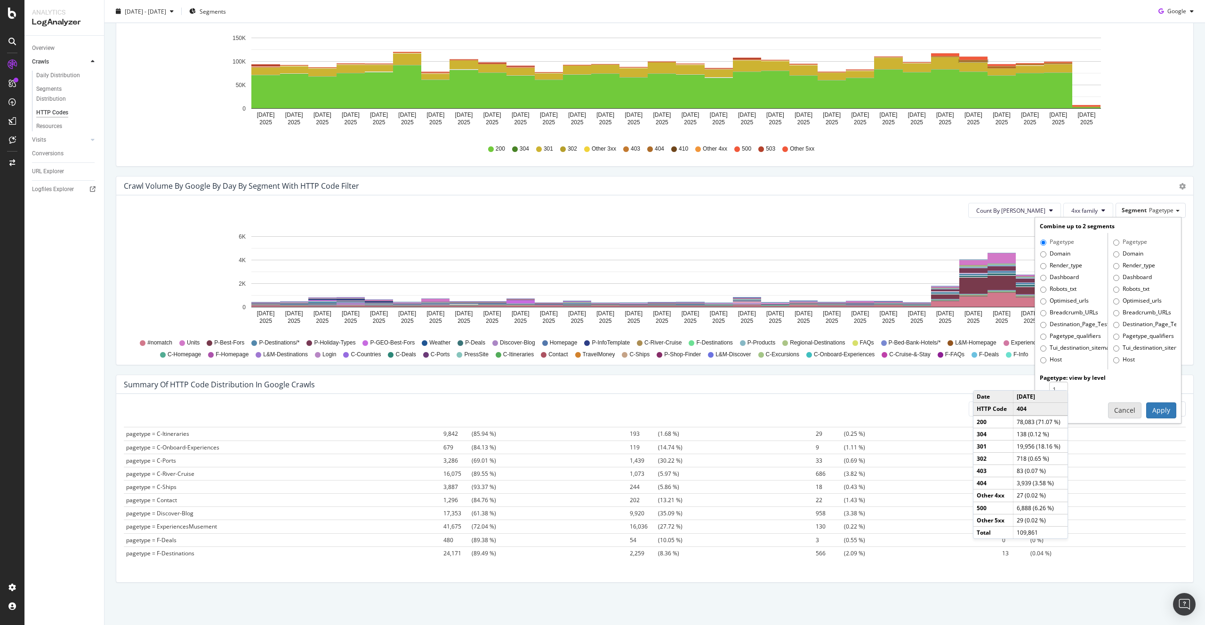
click at [1128, 410] on button "Cancel" at bounding box center [1124, 411] width 33 height 16
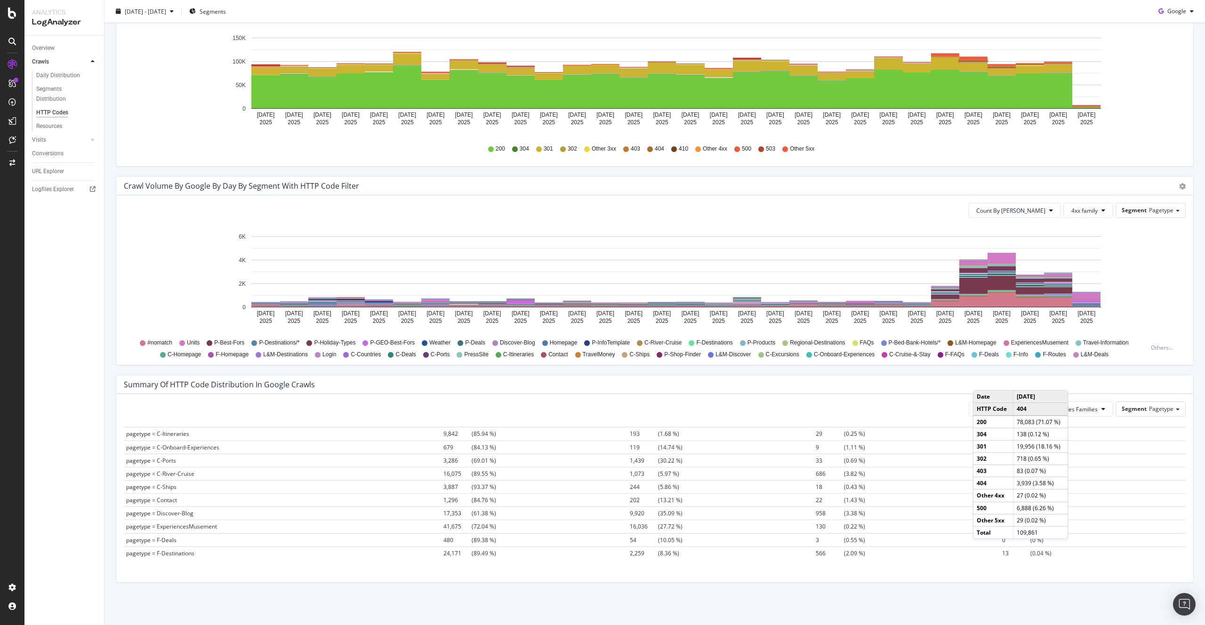
click at [1157, 289] on icon "[DATE] [DATE] [DATE] [DATE] [DATE] [DATE] [DATE] [DATE] [DATE] [DATE] [DATE] [D…" at bounding box center [655, 280] width 1062 height 109
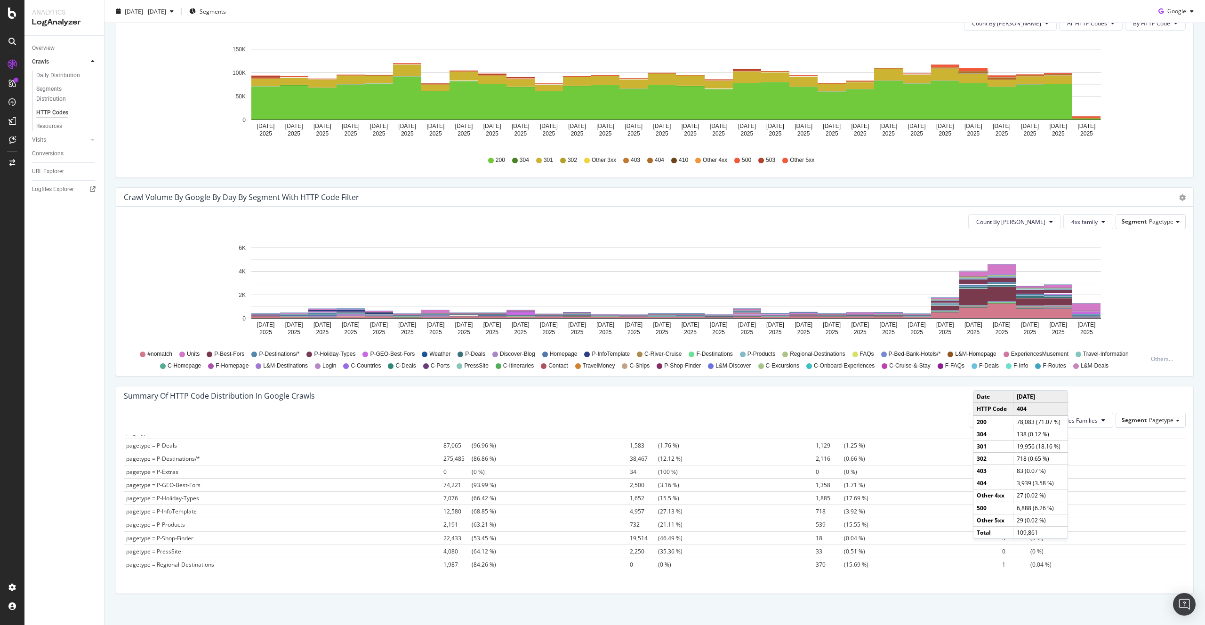
scroll to position [419, 0]
click at [1100, 409] on div "All Google Bots HTTP Codes Families Segment Pagetype Hold CMD (⌘) while clickin…" at bounding box center [654, 499] width 1077 height 188
click at [1089, 424] on span "HTTP Codes Families" at bounding box center [1070, 421] width 55 height 8
click at [1069, 493] on span "4xx Family" at bounding box center [1071, 491] width 55 height 8
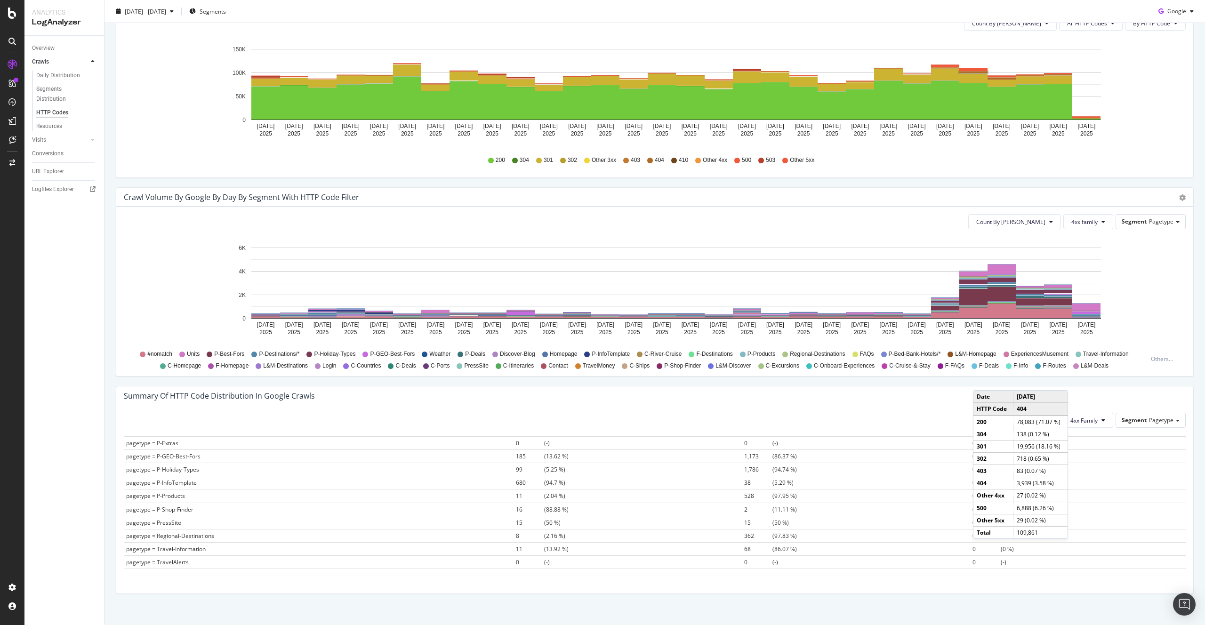
scroll to position [393, 0]
drag, startPoint x: 788, startPoint y: 468, endPoint x: 740, endPoint y: 465, distance: 47.6
click at [742, 465] on td "4,328 (98.7 %)" at bounding box center [856, 467] width 228 height 13
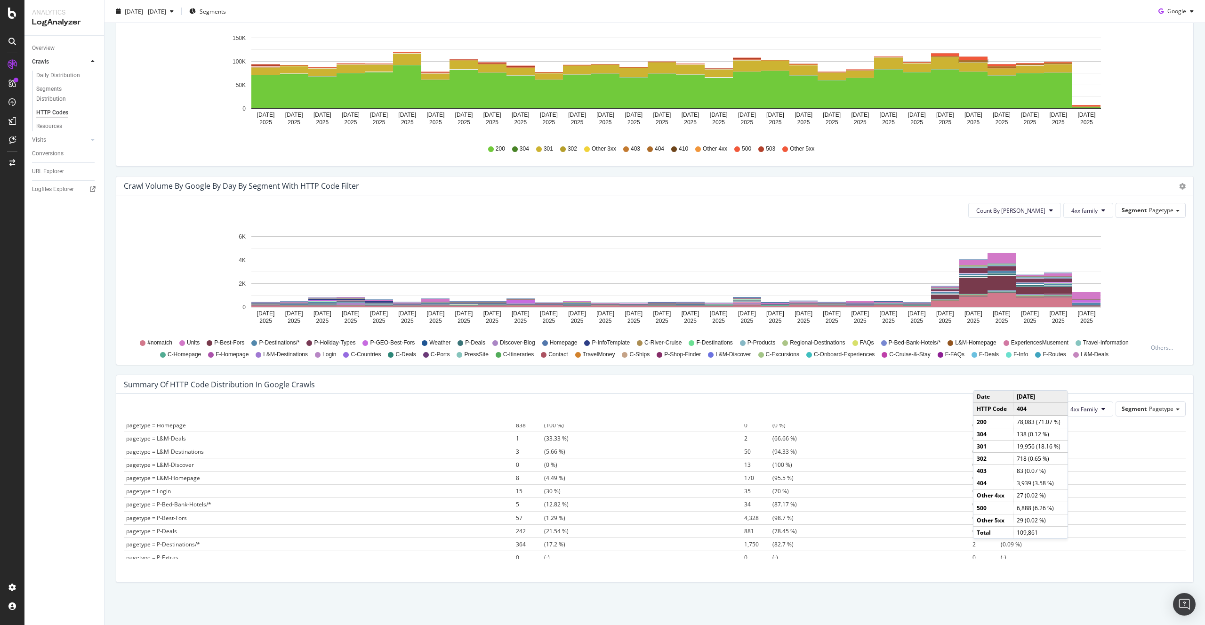
scroll to position [333, 0]
click at [1177, 373] on div "Crawl Volume by google by Day by Segment with HTTP Code Filter Timeline (by Val…" at bounding box center [655, 275] width 1092 height 199
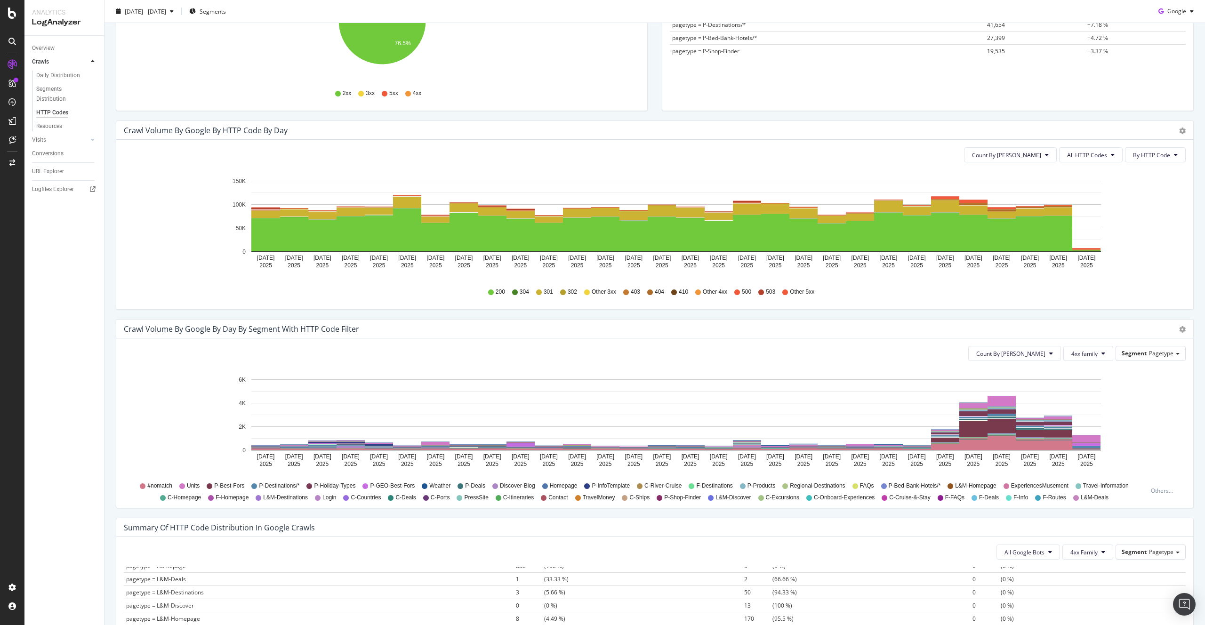
scroll to position [273, 0]
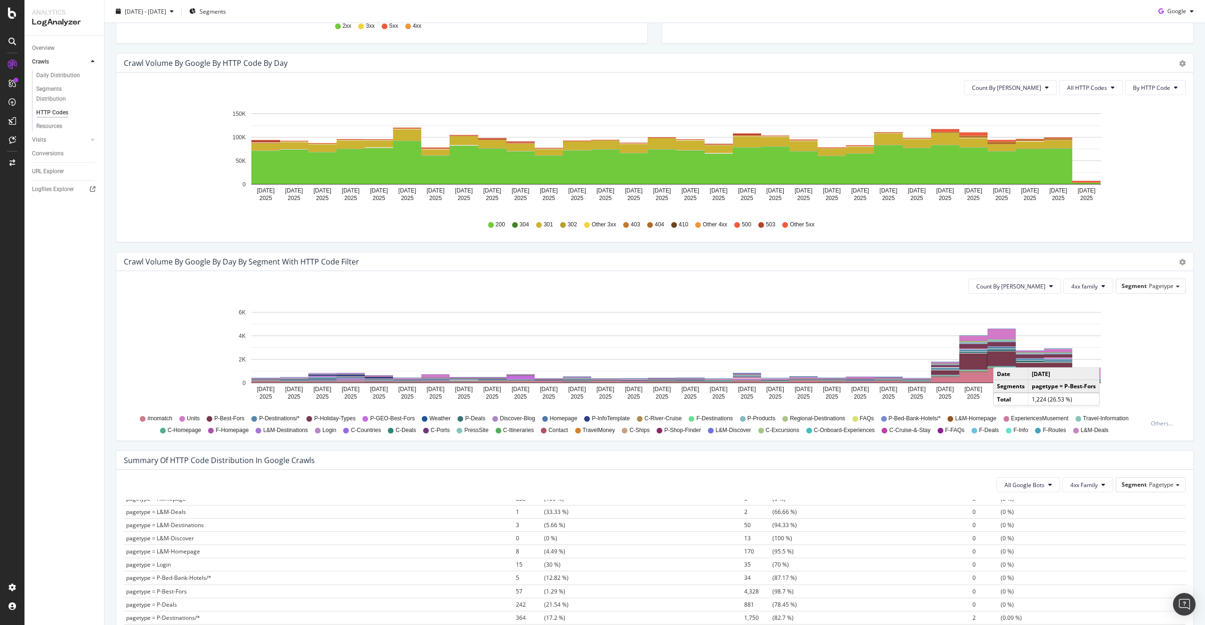
click at [1003, 358] on rect "A chart." at bounding box center [1002, 359] width 28 height 14
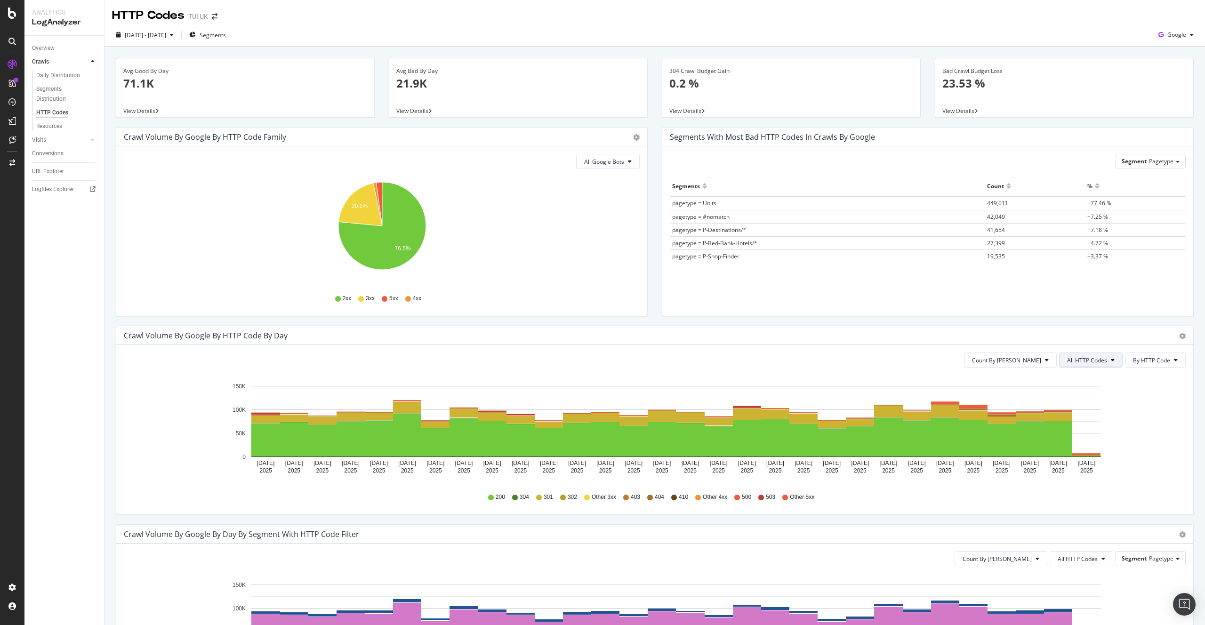
click at [1091, 363] on span "All HTTP Codes" at bounding box center [1087, 360] width 40 height 8
click at [1077, 447] on span "4xx family" at bounding box center [1093, 448] width 48 height 8
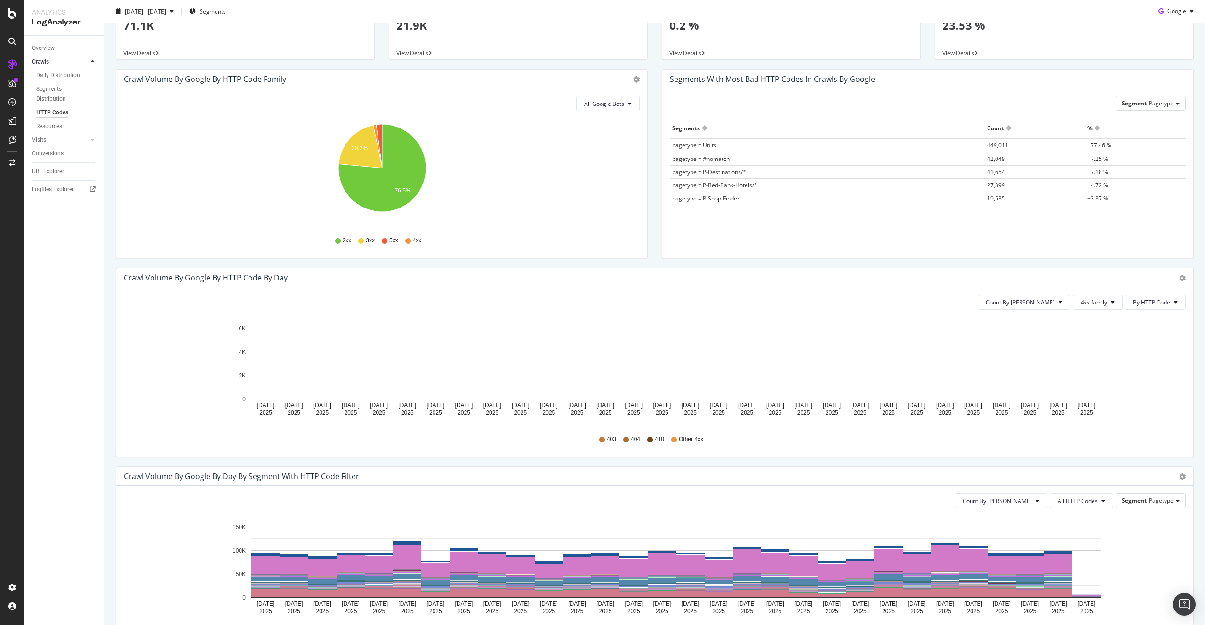
scroll to position [115, 0]
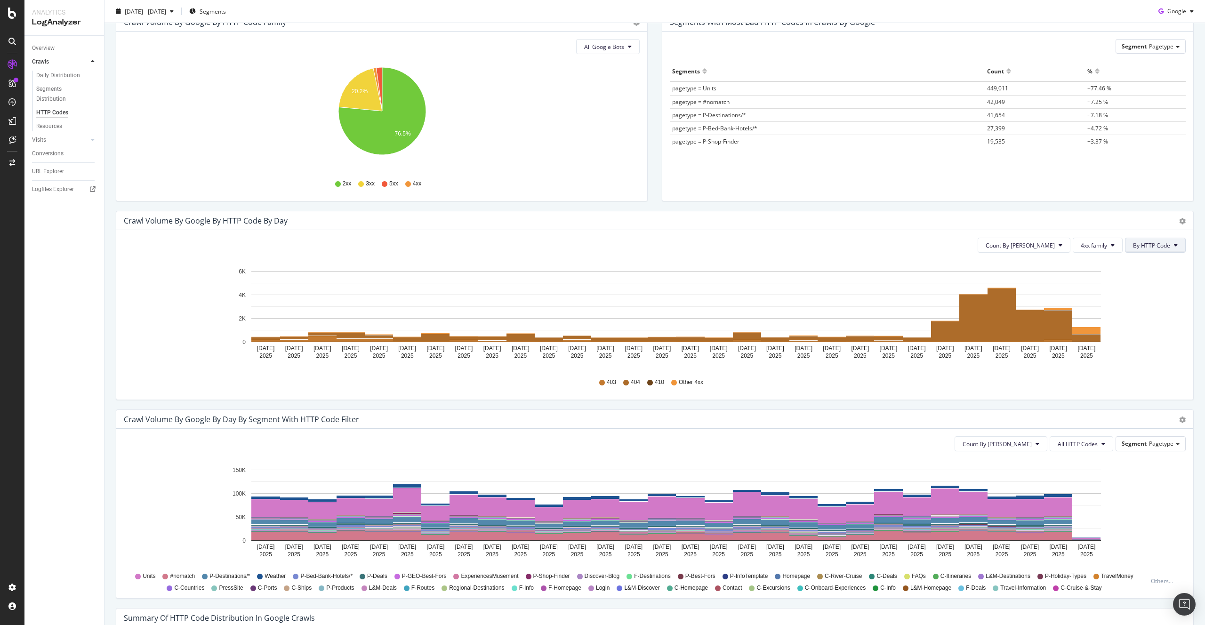
click at [1157, 243] on span "By HTTP Code" at bounding box center [1151, 246] width 37 height 8
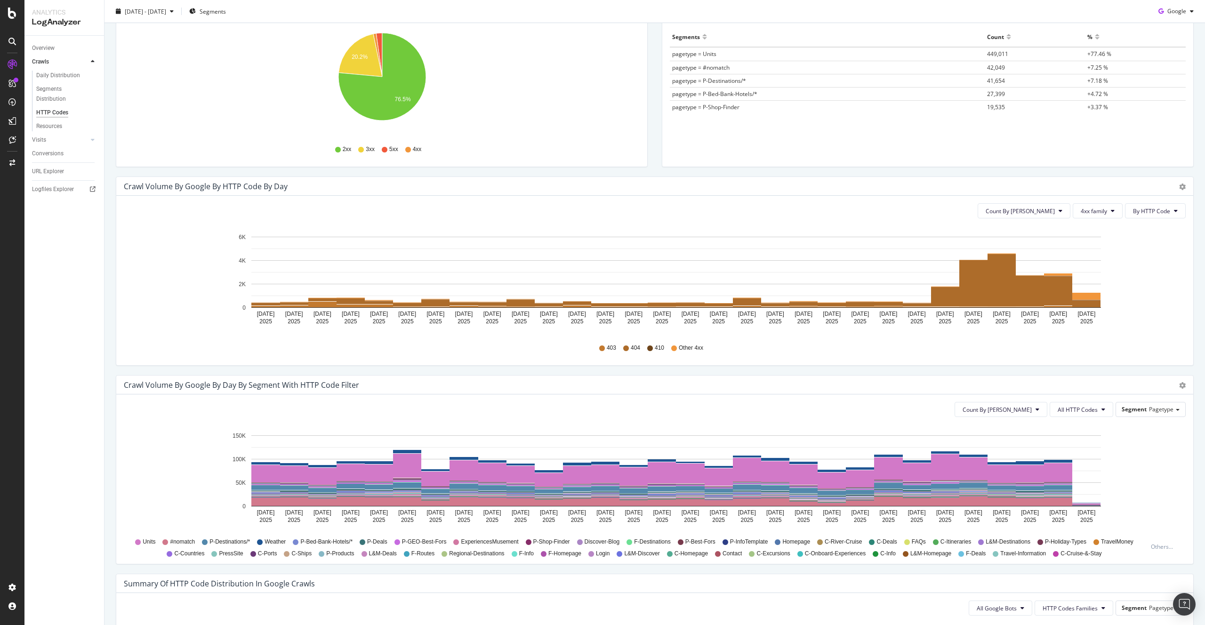
scroll to position [197, 0]
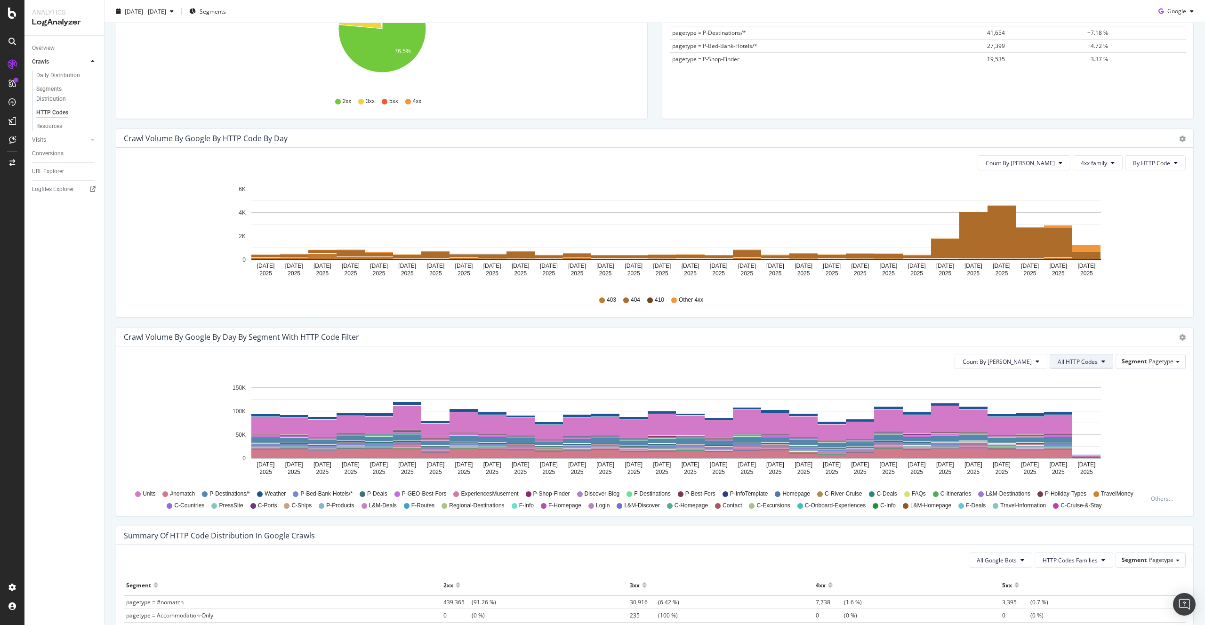
click at [1091, 362] on span "All HTTP Codes" at bounding box center [1078, 362] width 40 height 8
click at [1135, 396] on icon "[DATE] [DATE] [DATE] [DATE] [DATE] [DATE] [DATE] [DATE] [DATE] [DATE] [DATE] [D…" at bounding box center [655, 431] width 1062 height 109
click at [1031, 360] on span "Count By [PERSON_NAME]" at bounding box center [997, 362] width 69 height 8
click at [1092, 362] on span "All HTTP Codes" at bounding box center [1078, 362] width 40 height 8
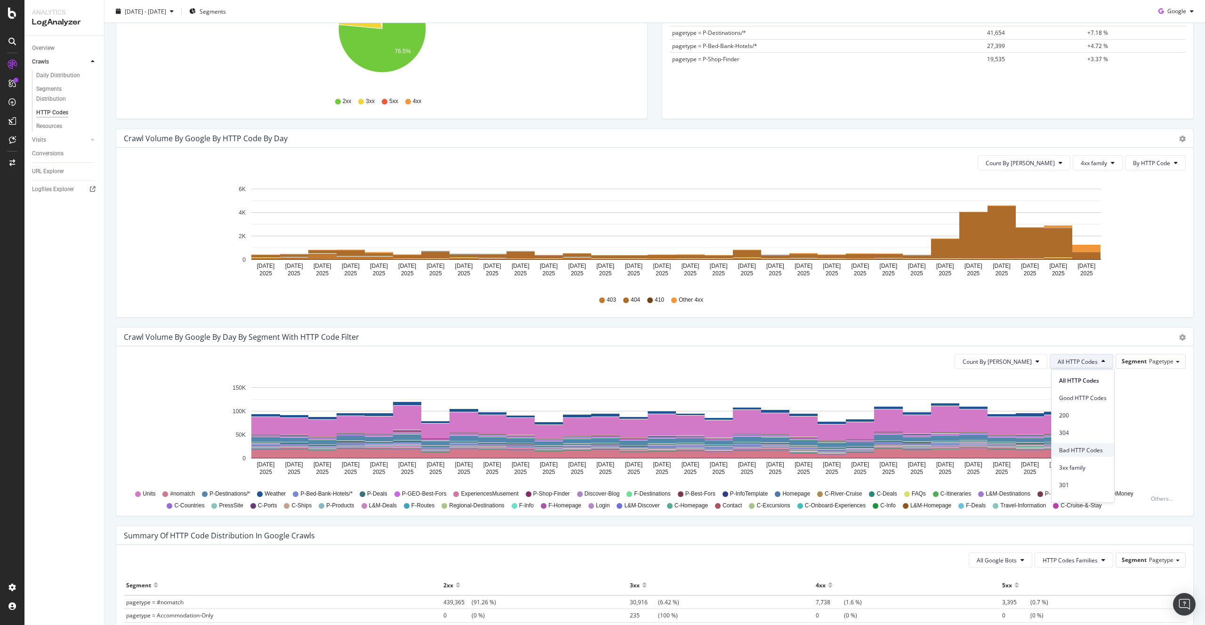
click at [1080, 451] on span "Bad HTTP Codes" at bounding box center [1083, 450] width 48 height 8
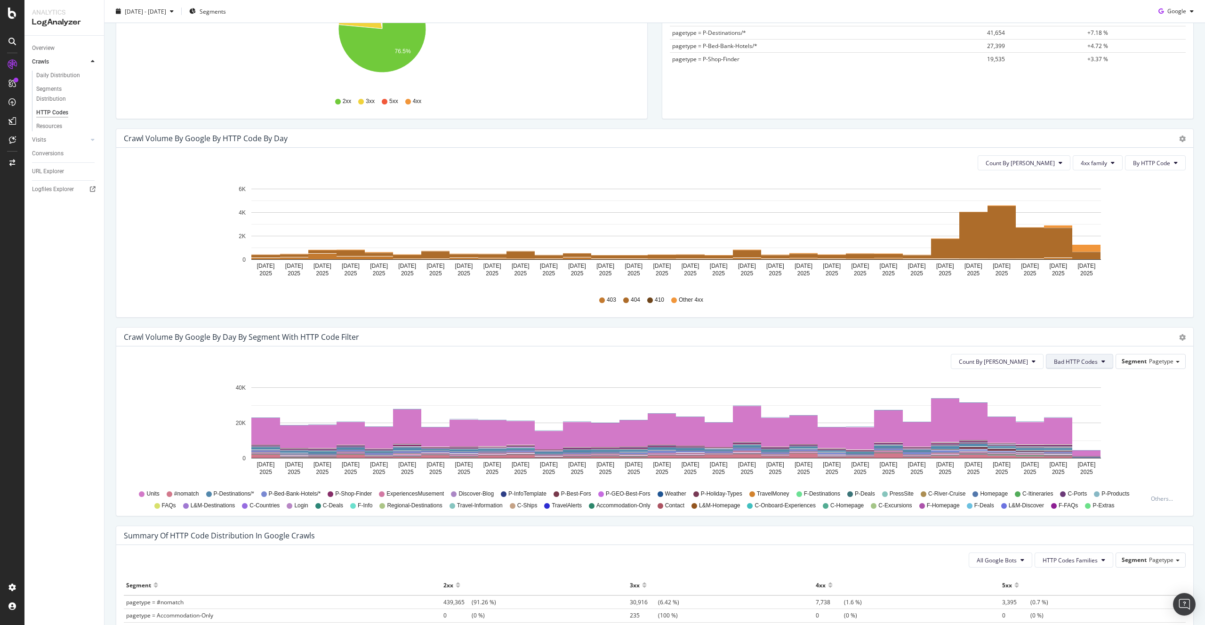
click at [1102, 361] on icon at bounding box center [1104, 362] width 4 height 6
click at [1070, 472] on span "404" at bounding box center [1080, 468] width 48 height 8
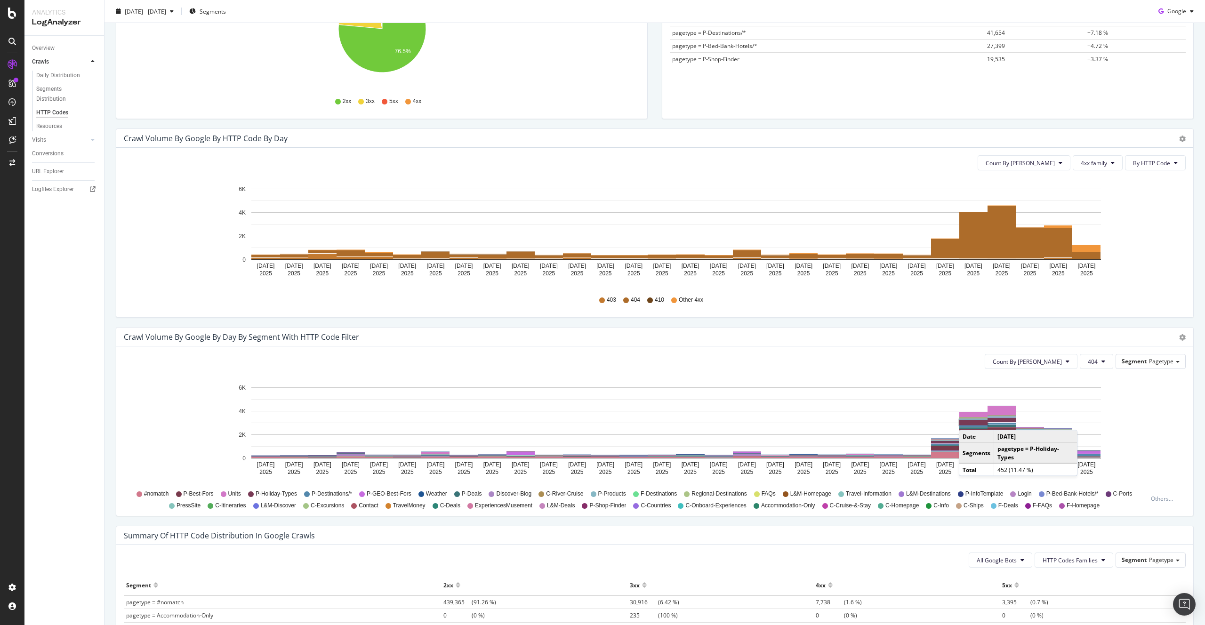
click at [968, 421] on rect "A chart." at bounding box center [973, 422] width 28 height 5
